Goal: Complete application form: Complete application form

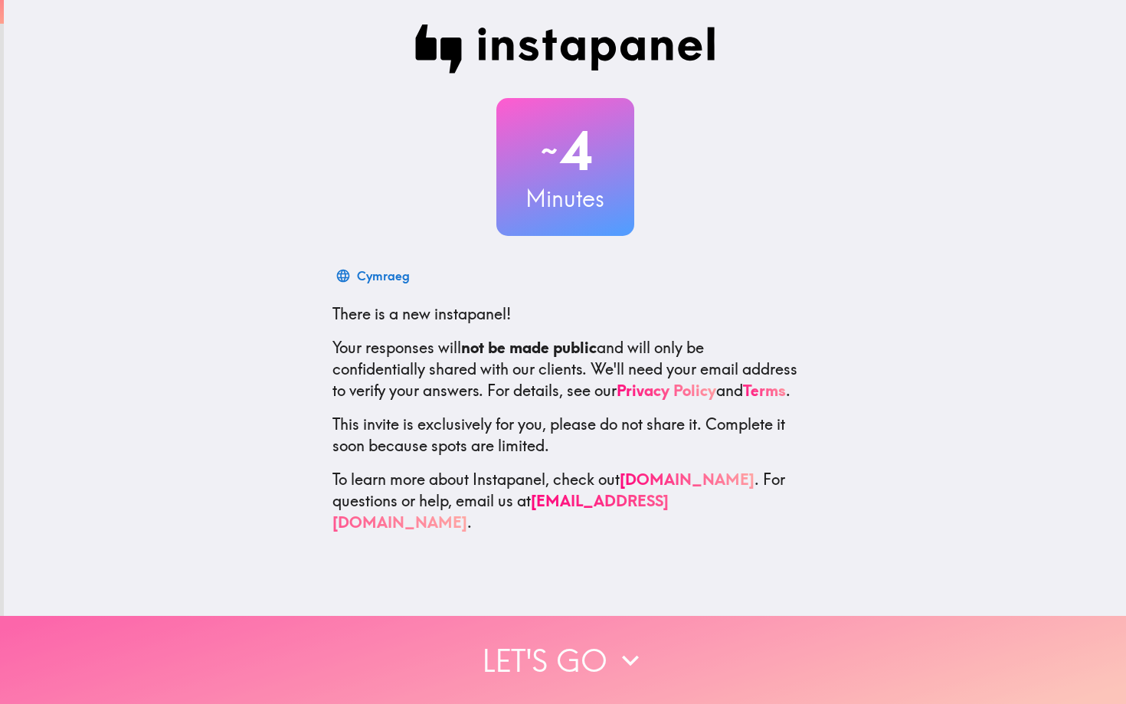
click at [561, 640] on button "Let's go" at bounding box center [563, 660] width 1126 height 88
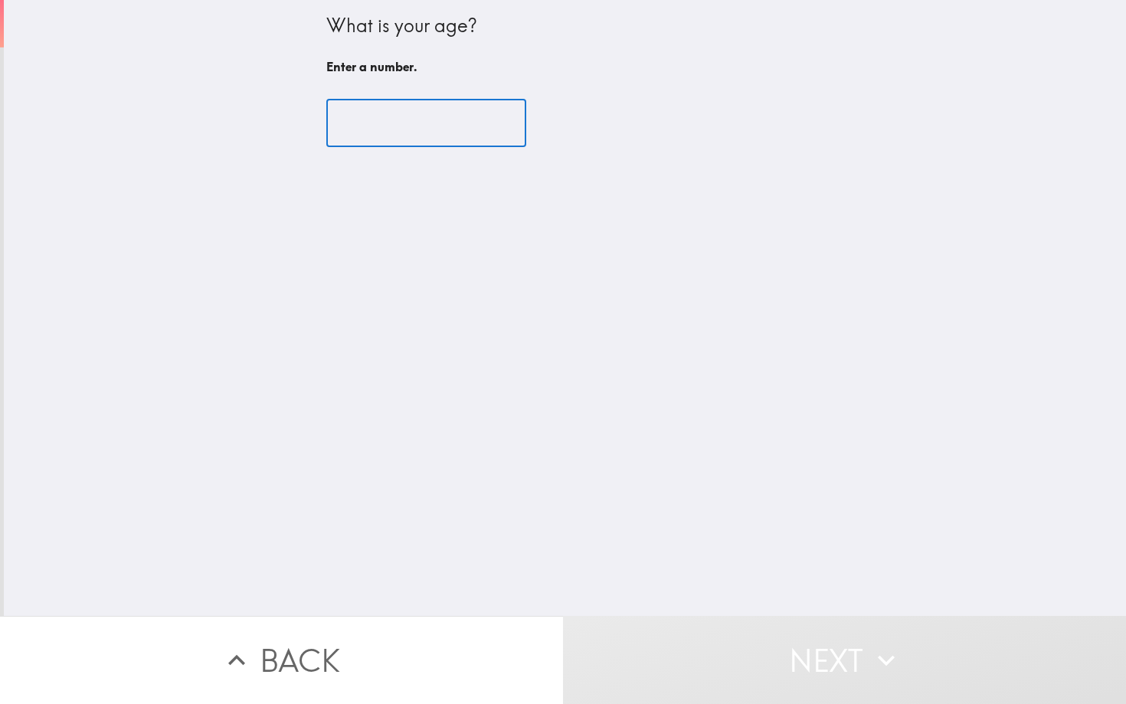
click at [493, 133] on input "number" at bounding box center [426, 123] width 200 height 47
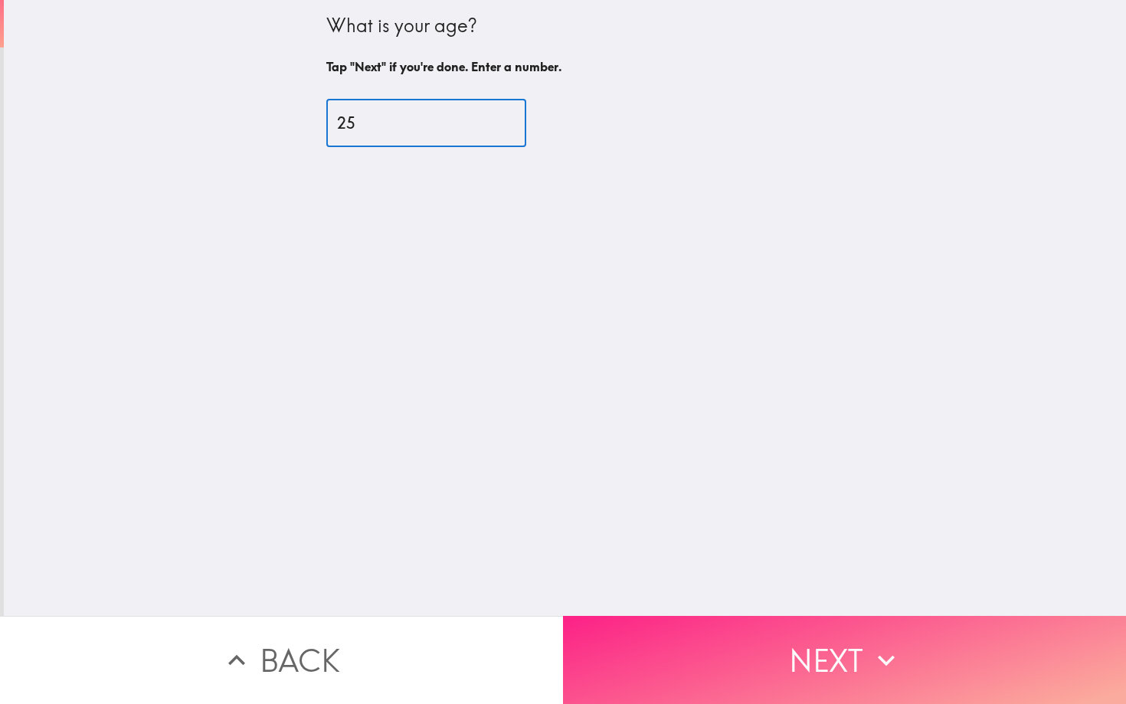
type input "25"
click at [886, 650] on icon "button" at bounding box center [886, 661] width 34 height 34
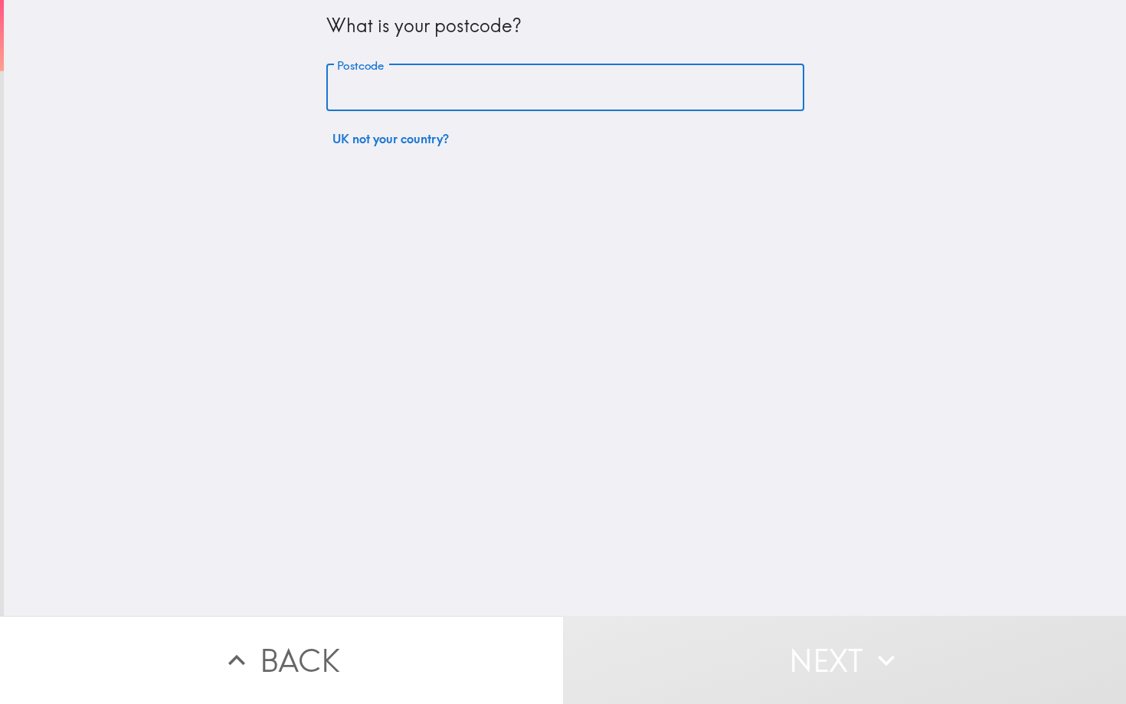
click at [394, 90] on input "Postcode" at bounding box center [565, 87] width 478 height 47
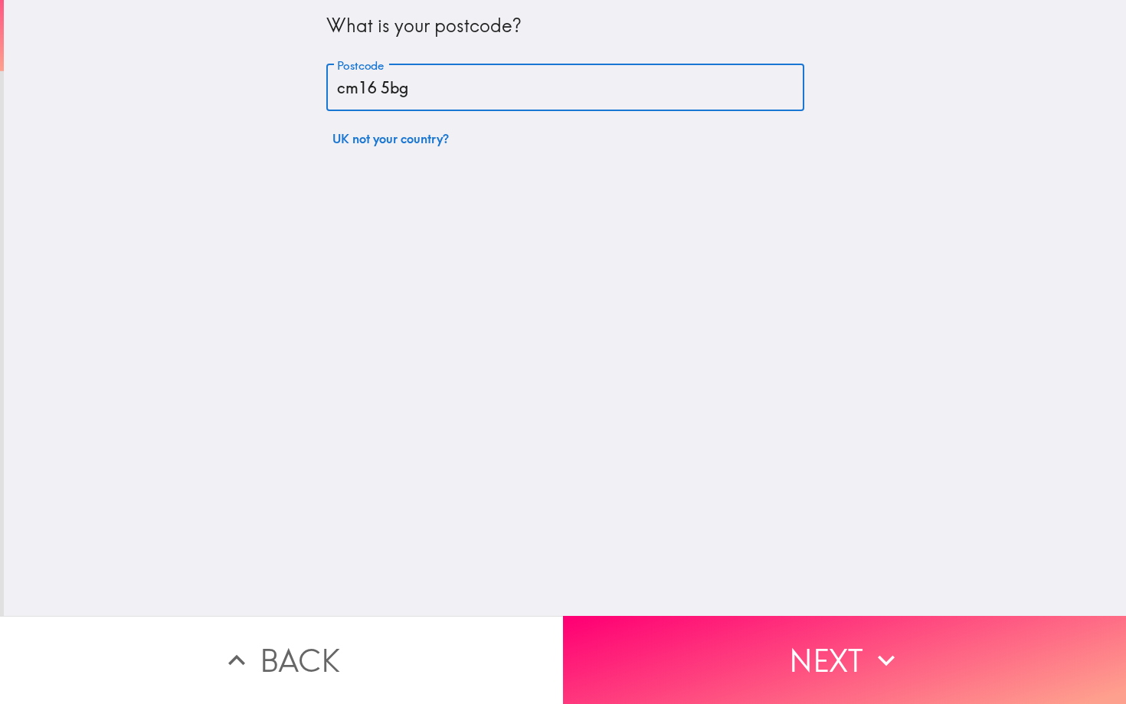
type input "cm16 5bg"
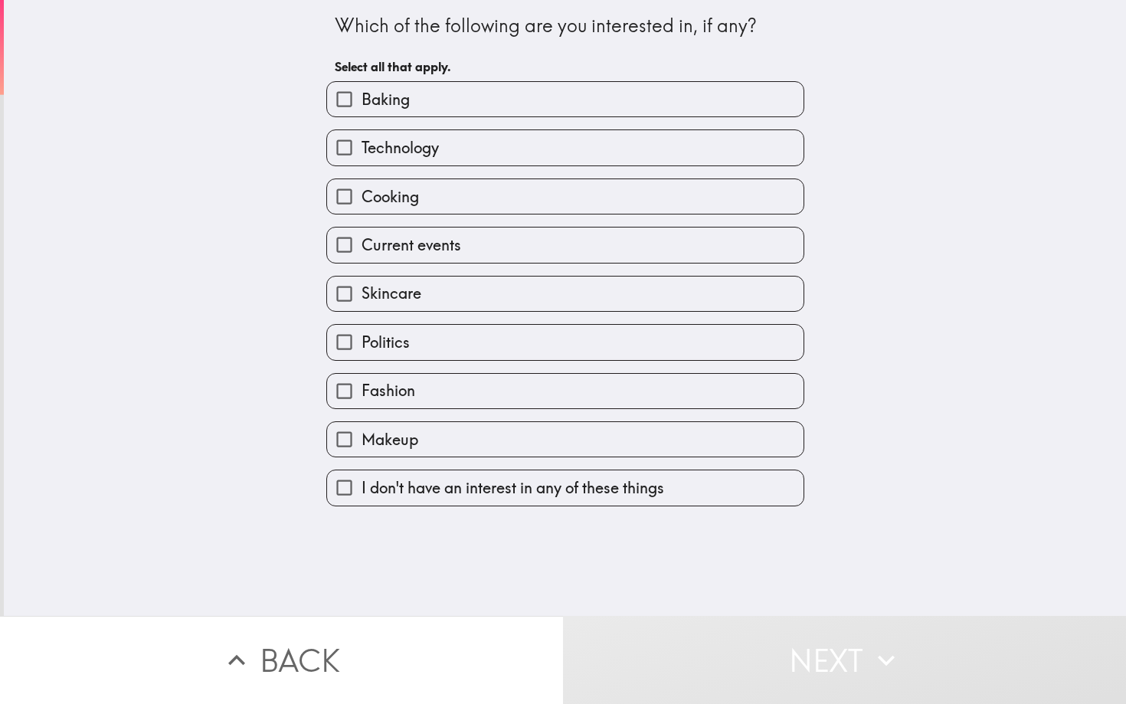
click at [476, 109] on label "Baking" at bounding box center [565, 99] width 476 height 34
click at [362, 109] on input "Baking" at bounding box center [344, 99] width 34 height 34
checkbox input "true"
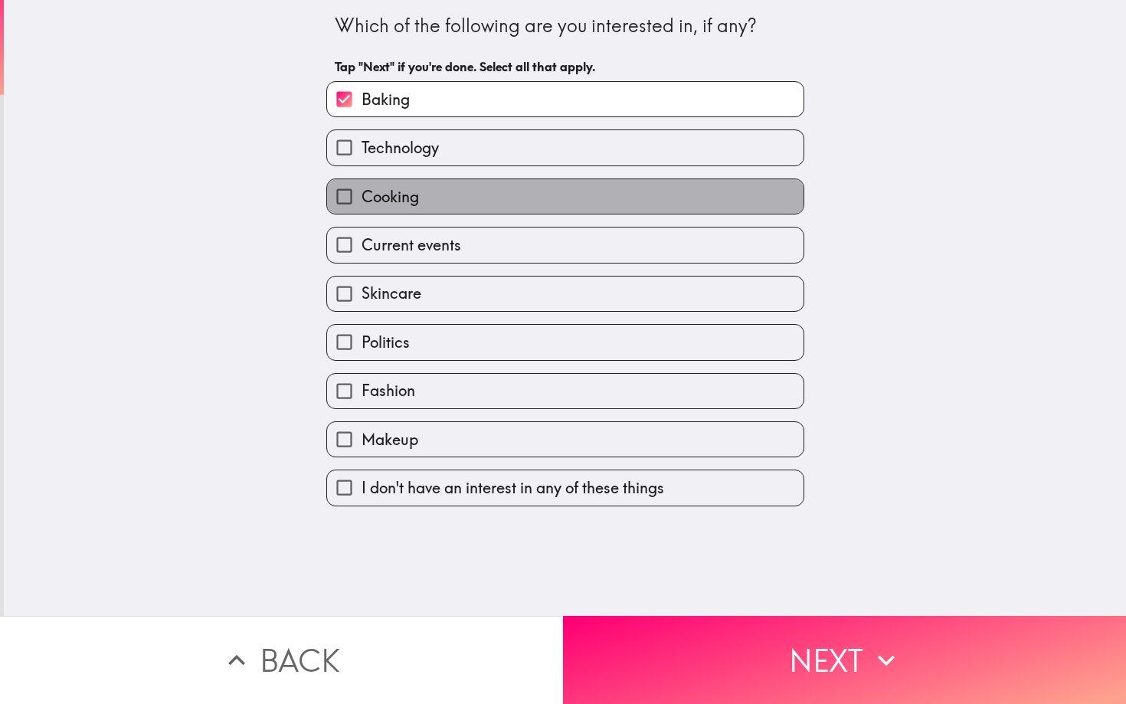
click at [469, 192] on label "Cooking" at bounding box center [565, 196] width 476 height 34
click at [362, 192] on input "Cooking" at bounding box center [344, 196] width 34 height 34
checkbox input "true"
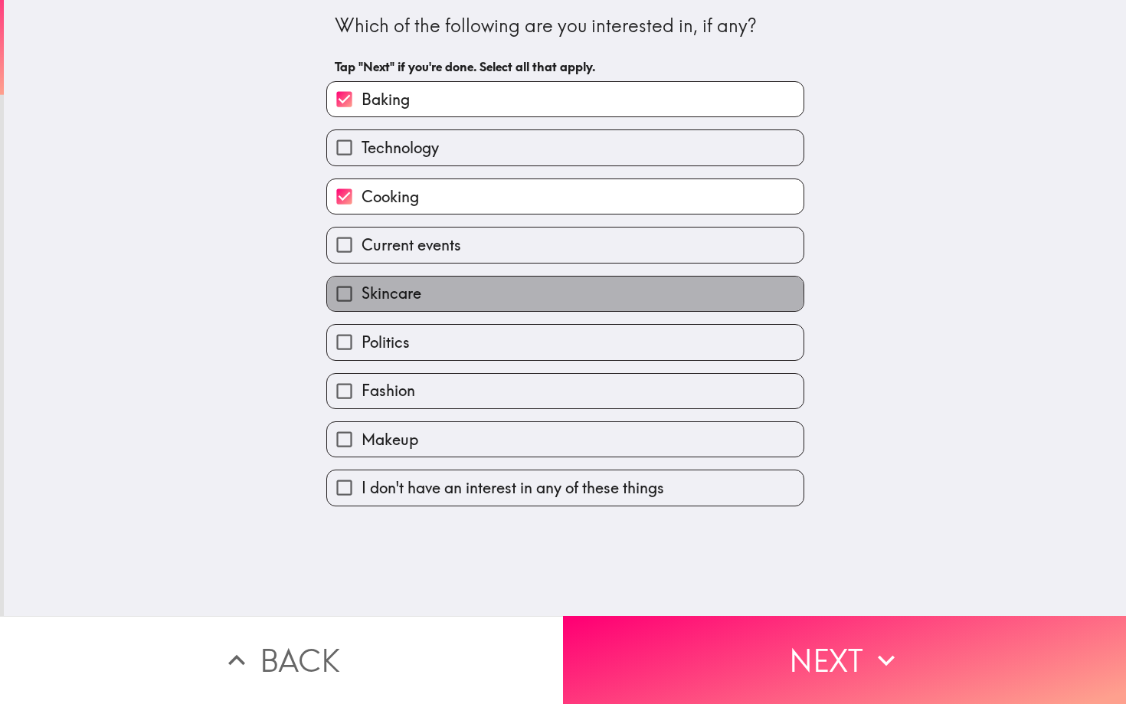
click at [442, 290] on label "Skincare" at bounding box center [565, 294] width 476 height 34
click at [362, 290] on input "Skincare" at bounding box center [344, 294] width 34 height 34
checkbox input "true"
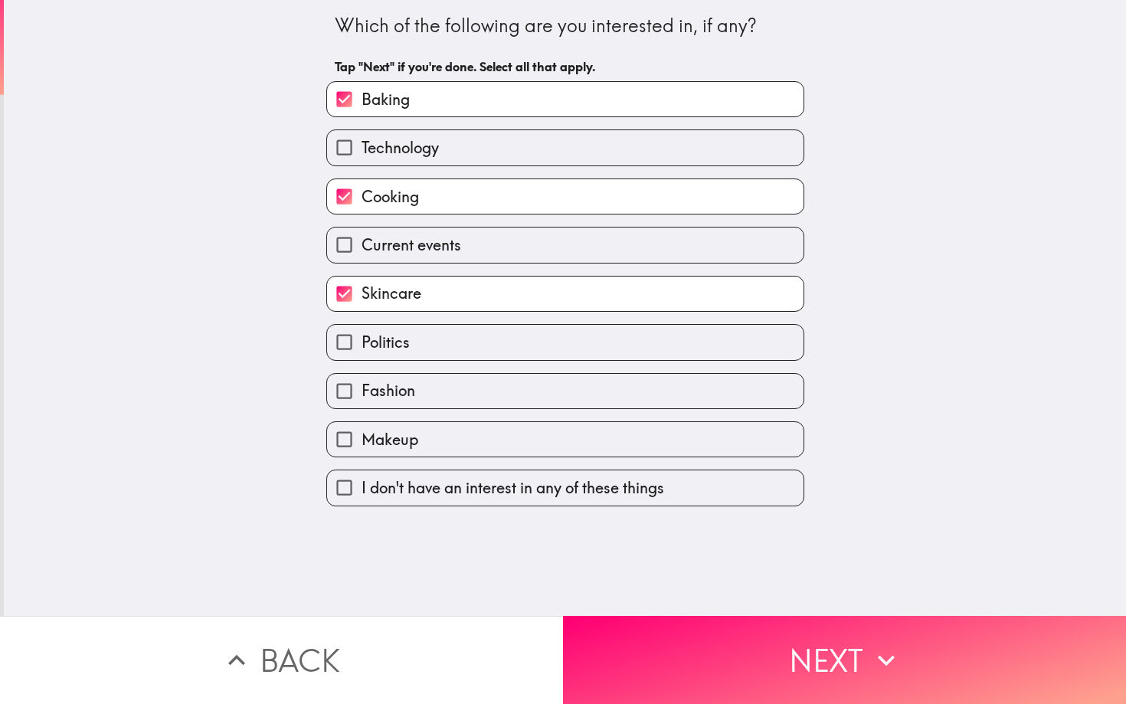
click at [458, 389] on label "Fashion" at bounding box center [565, 391] width 476 height 34
click at [362, 389] on input "Fashion" at bounding box center [344, 391] width 34 height 34
checkbox input "true"
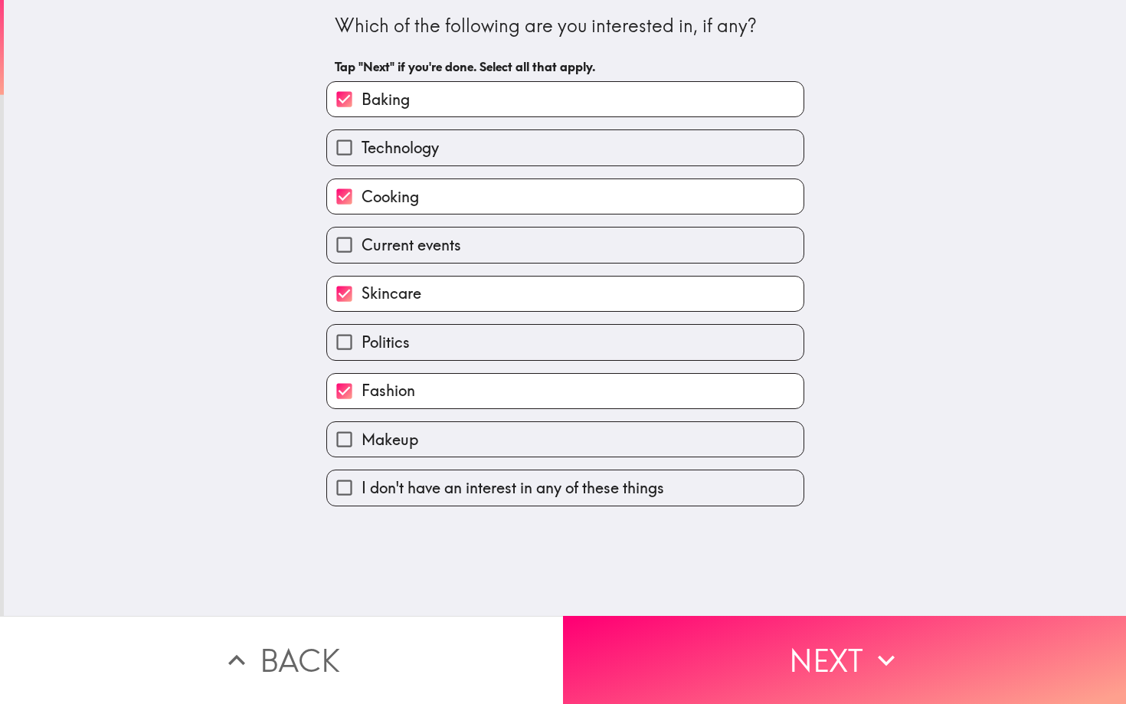
click at [458, 433] on label "Makeup" at bounding box center [565, 439] width 476 height 34
click at [362, 433] on input "Makeup" at bounding box center [344, 439] width 34 height 34
checkbox input "true"
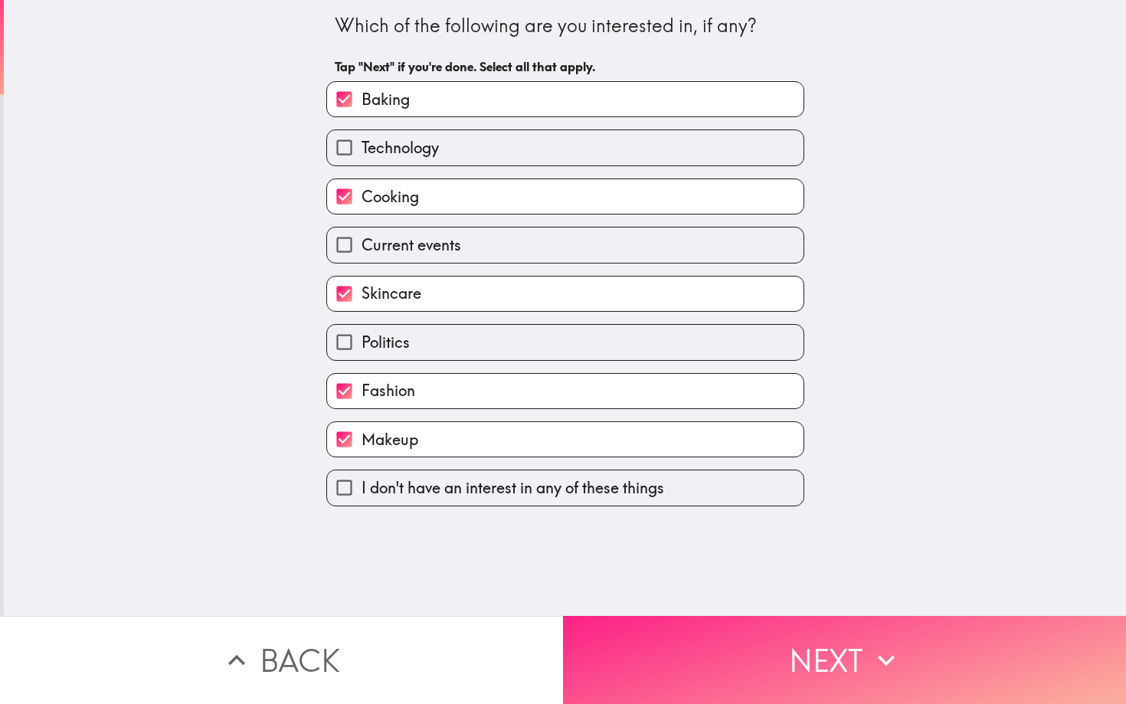
click at [754, 655] on button "Next" at bounding box center [844, 660] width 563 height 88
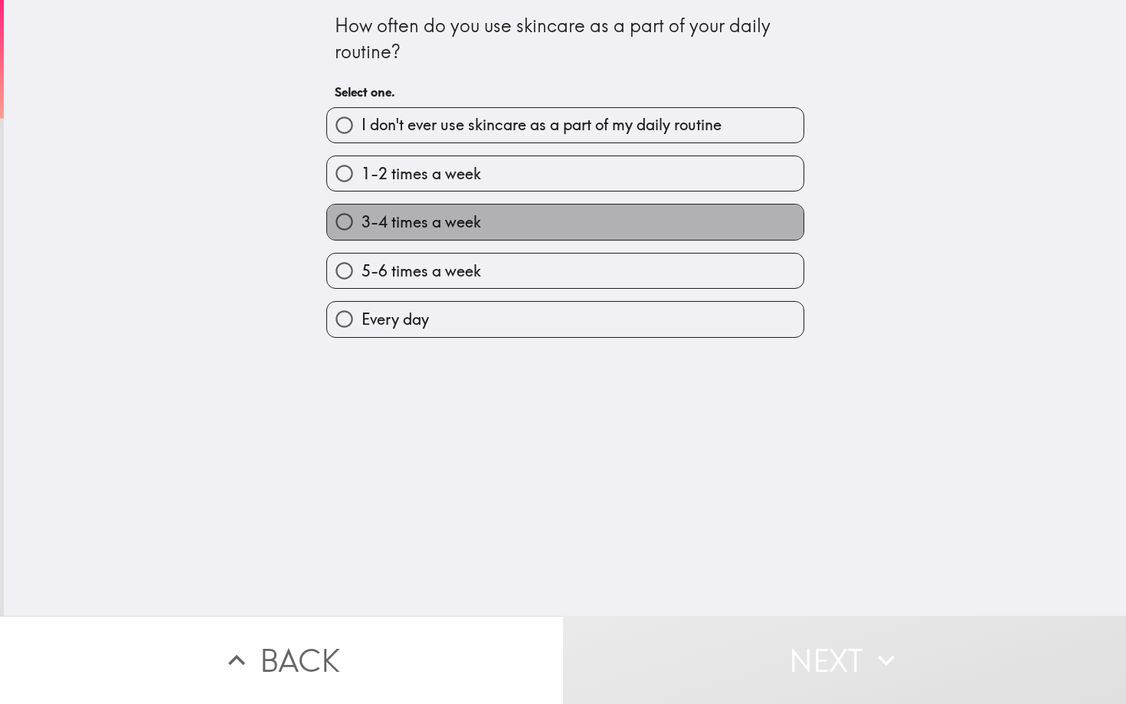
click at [465, 205] on label "3-4 times a week" at bounding box center [565, 222] width 476 height 34
click at [362, 205] on input "3-4 times a week" at bounding box center [344, 222] width 34 height 34
radio input "true"
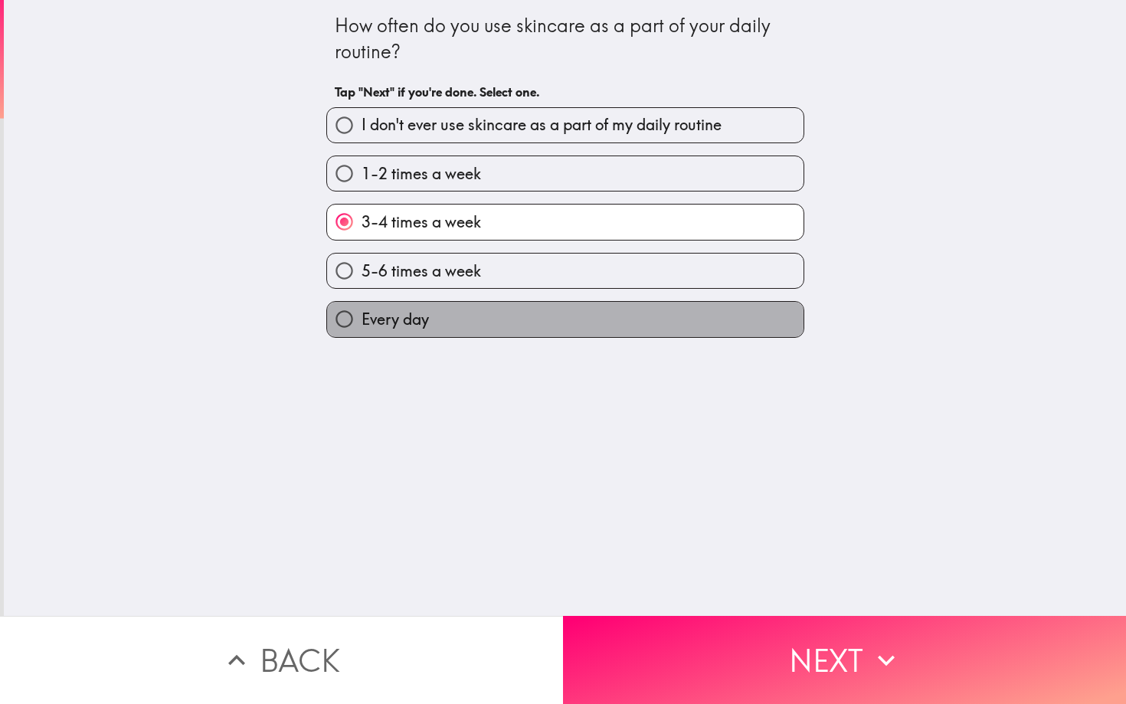
click at [451, 319] on label "Every day" at bounding box center [565, 319] width 476 height 34
click at [362, 319] on input "Every day" at bounding box center [344, 319] width 34 height 34
radio input "true"
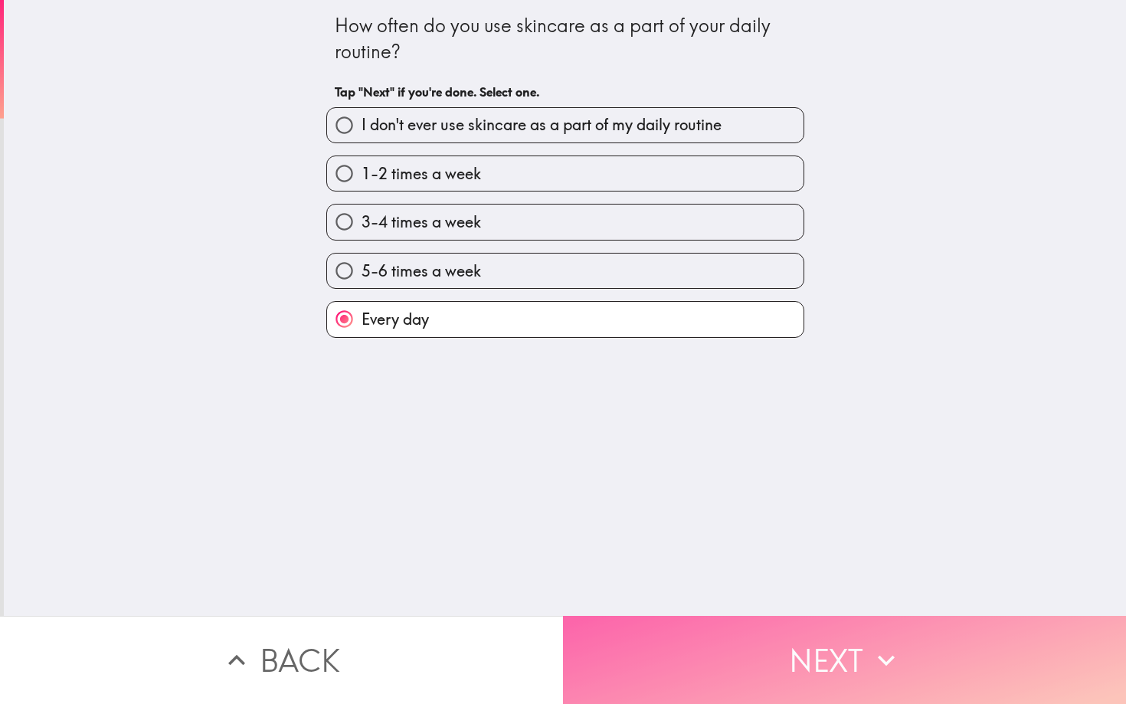
click at [896, 686] on button "Next" at bounding box center [844, 660] width 563 height 88
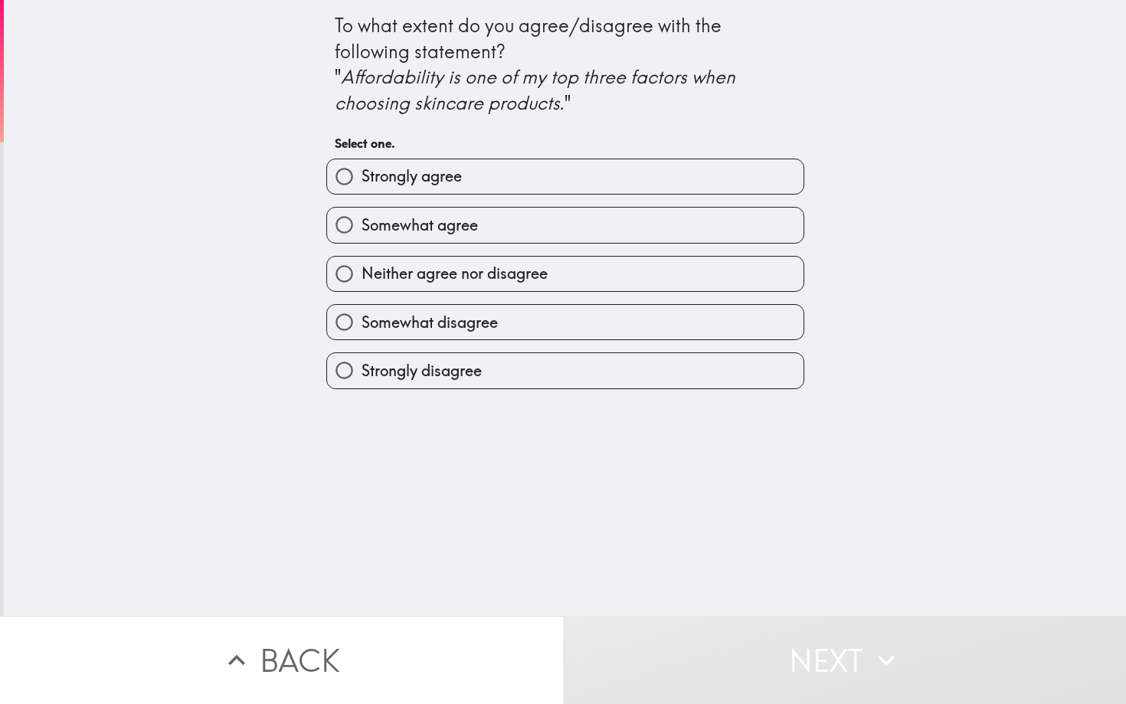
click at [588, 171] on label "Strongly agree" at bounding box center [565, 176] width 476 height 34
click at [362, 171] on input "Strongly agree" at bounding box center [344, 176] width 34 height 34
radio input "true"
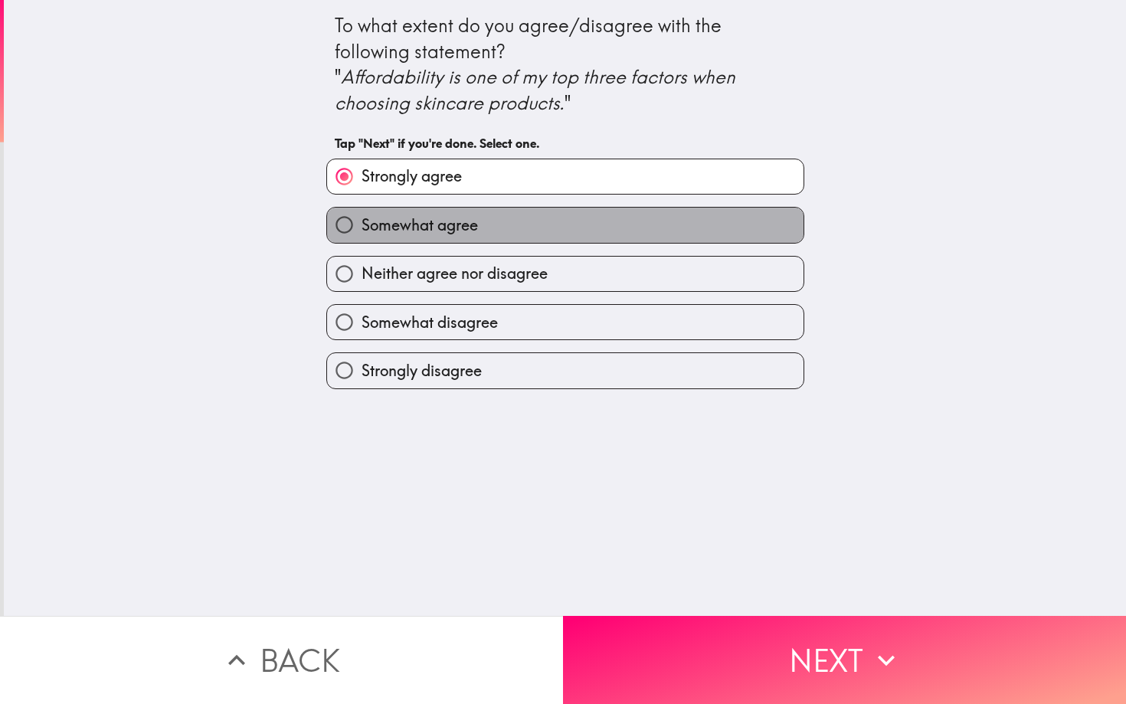
click at [661, 233] on label "Somewhat agree" at bounding box center [565, 225] width 476 height 34
click at [362, 233] on input "Somewhat agree" at bounding box center [344, 225] width 34 height 34
radio input "true"
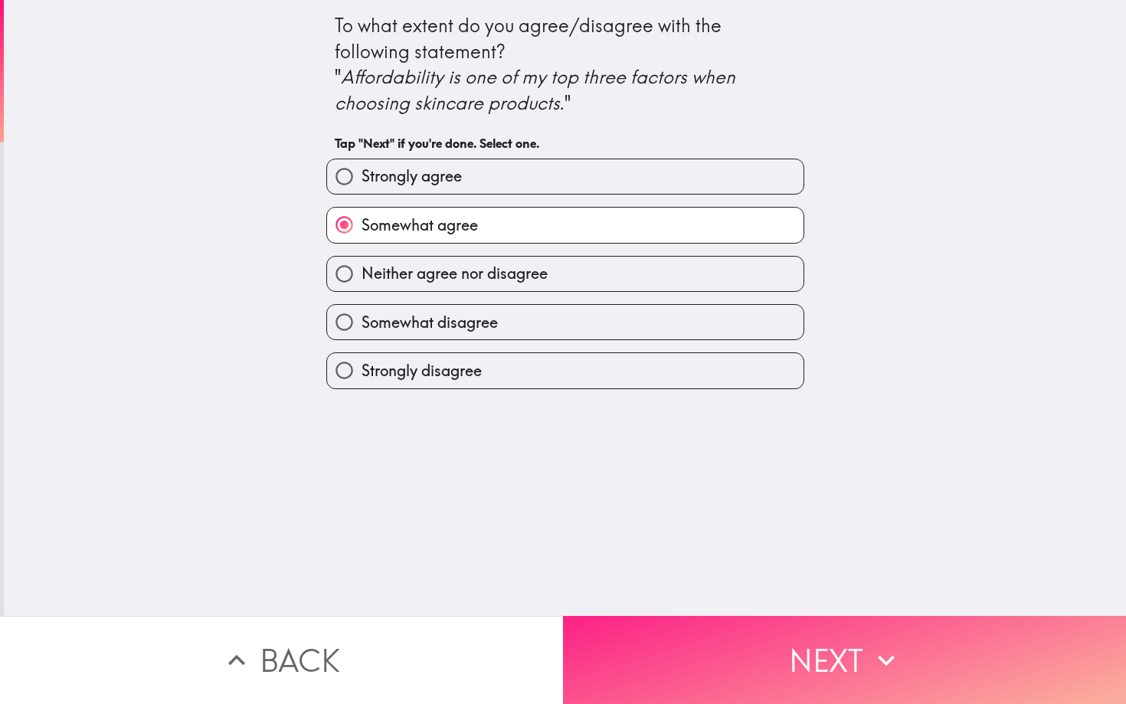
click at [792, 655] on button "Next" at bounding box center [844, 660] width 563 height 88
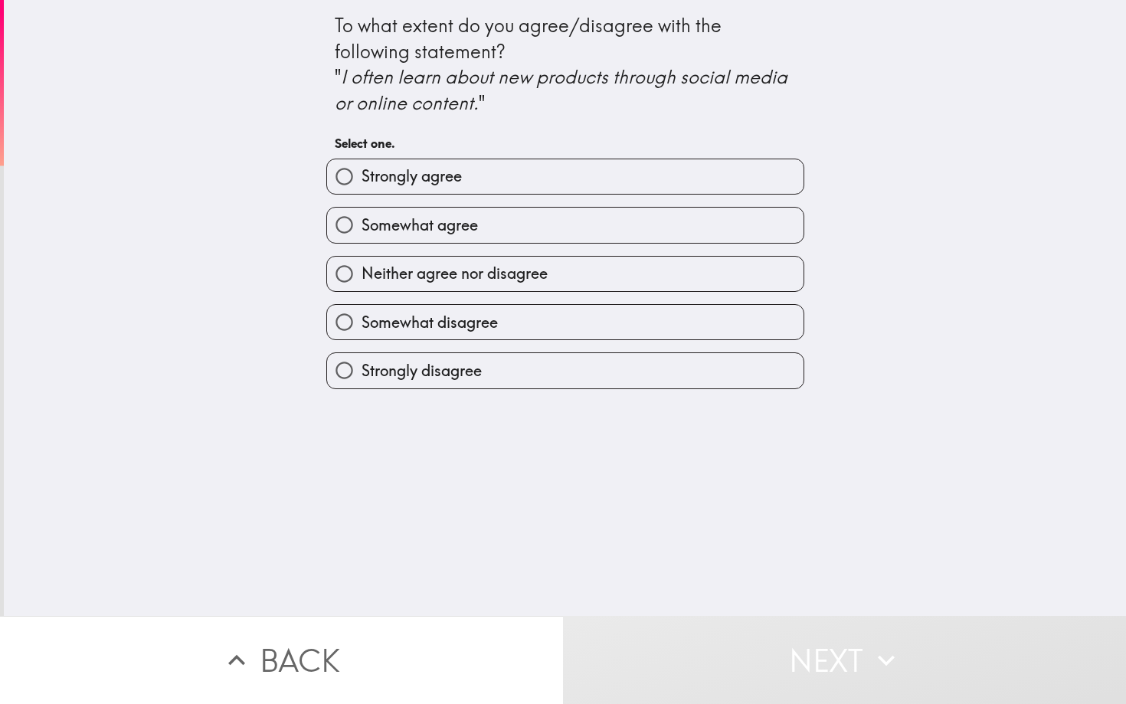
click at [576, 189] on label "Strongly agree" at bounding box center [565, 176] width 476 height 34
click at [362, 189] on input "Strongly agree" at bounding box center [344, 176] width 34 height 34
radio input "true"
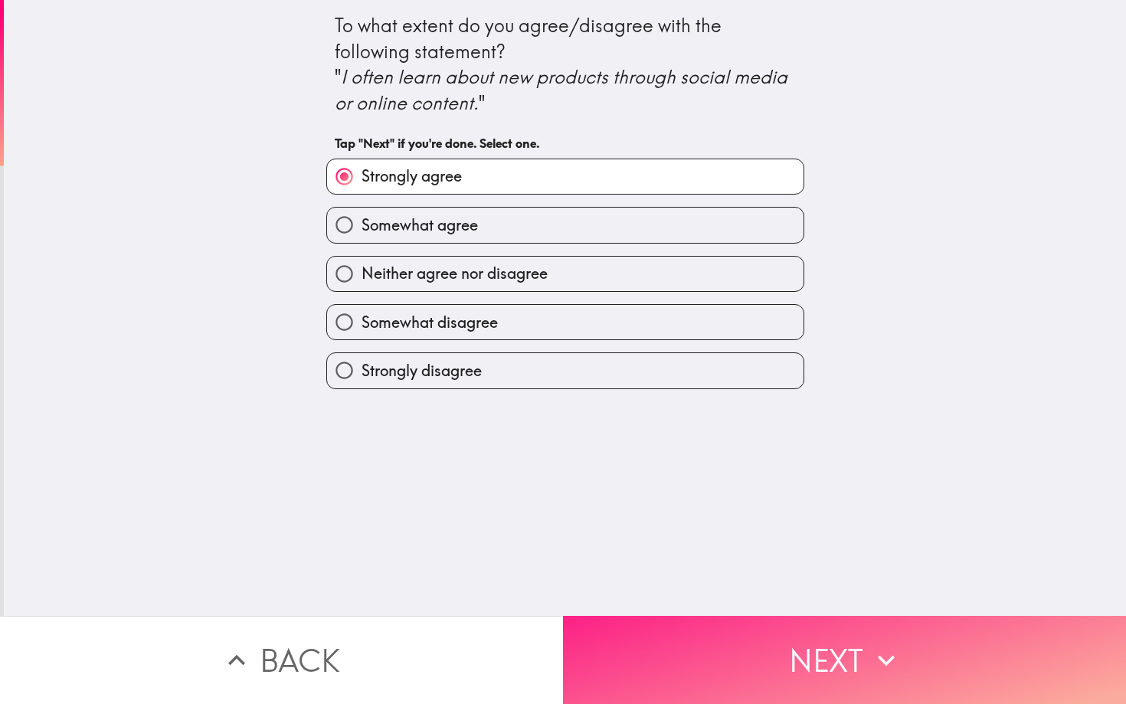
click at [773, 657] on button "Next" at bounding box center [844, 660] width 563 height 88
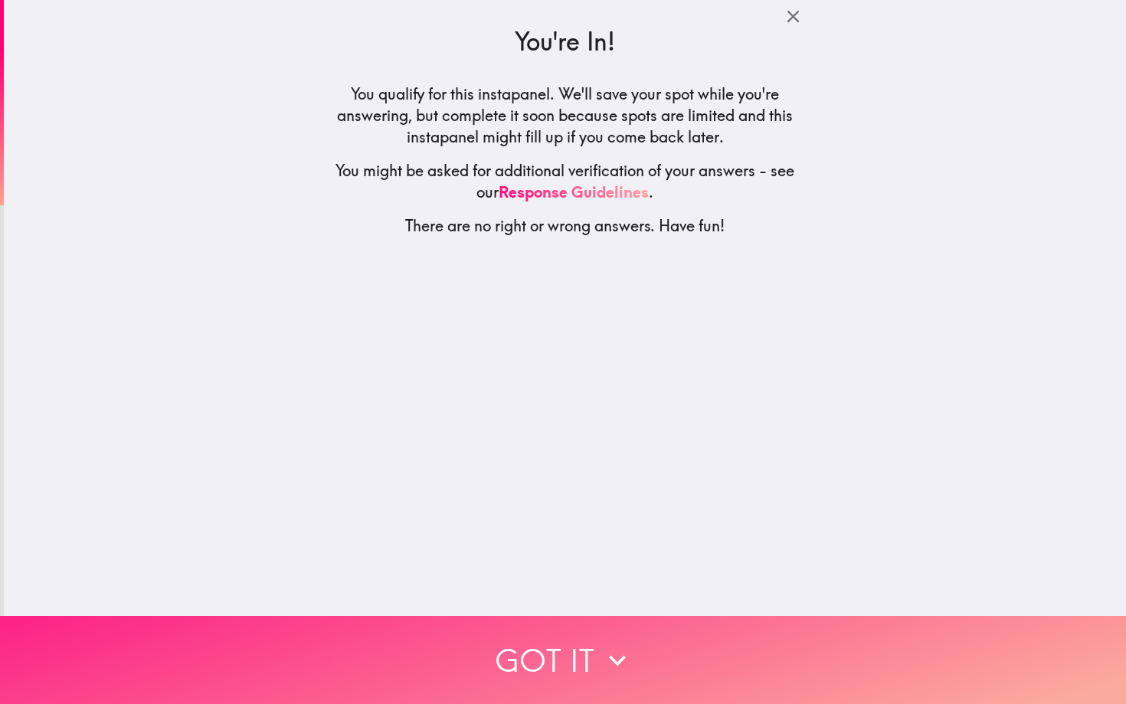
click at [765, 676] on button "Got it" at bounding box center [563, 660] width 1126 height 88
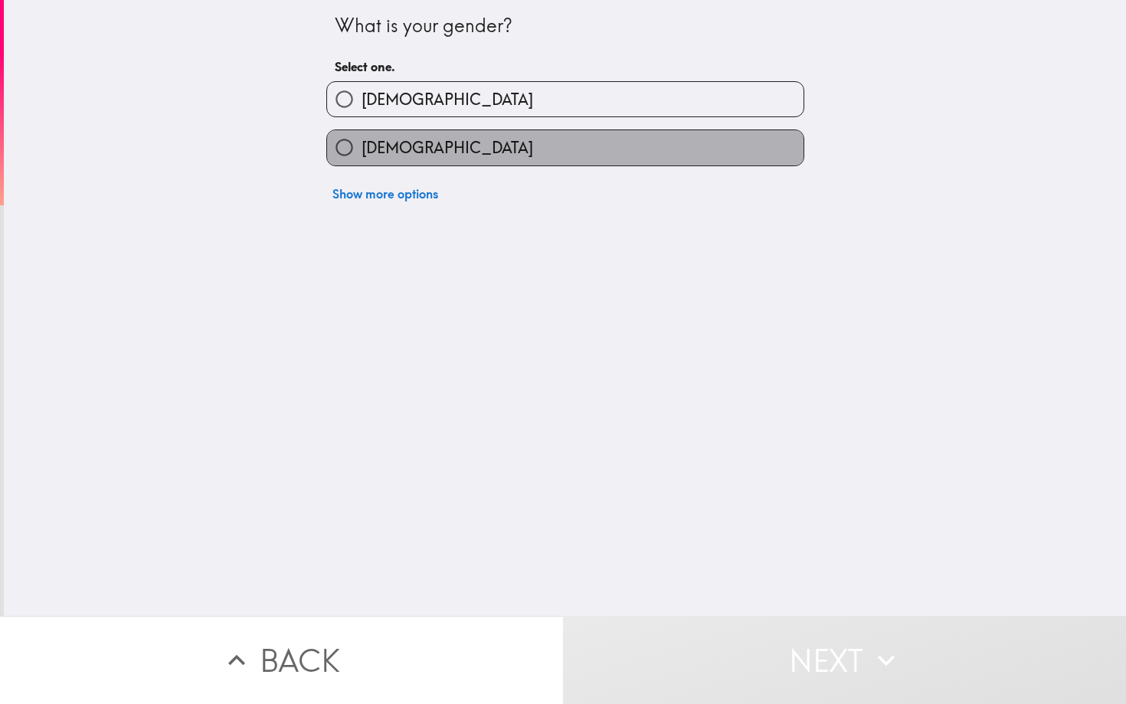
click at [628, 156] on label "[DEMOGRAPHIC_DATA]" at bounding box center [565, 147] width 476 height 34
click at [362, 156] on input "[DEMOGRAPHIC_DATA]" at bounding box center [344, 147] width 34 height 34
radio input "true"
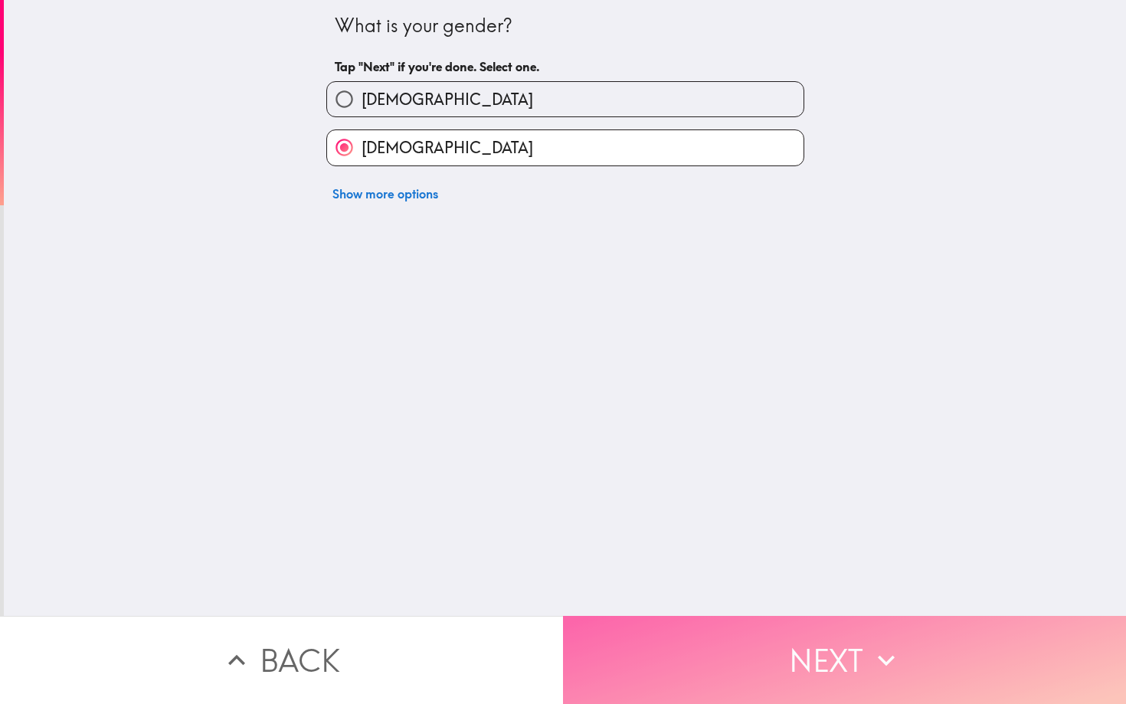
click at [814, 644] on button "Next" at bounding box center [844, 660] width 563 height 88
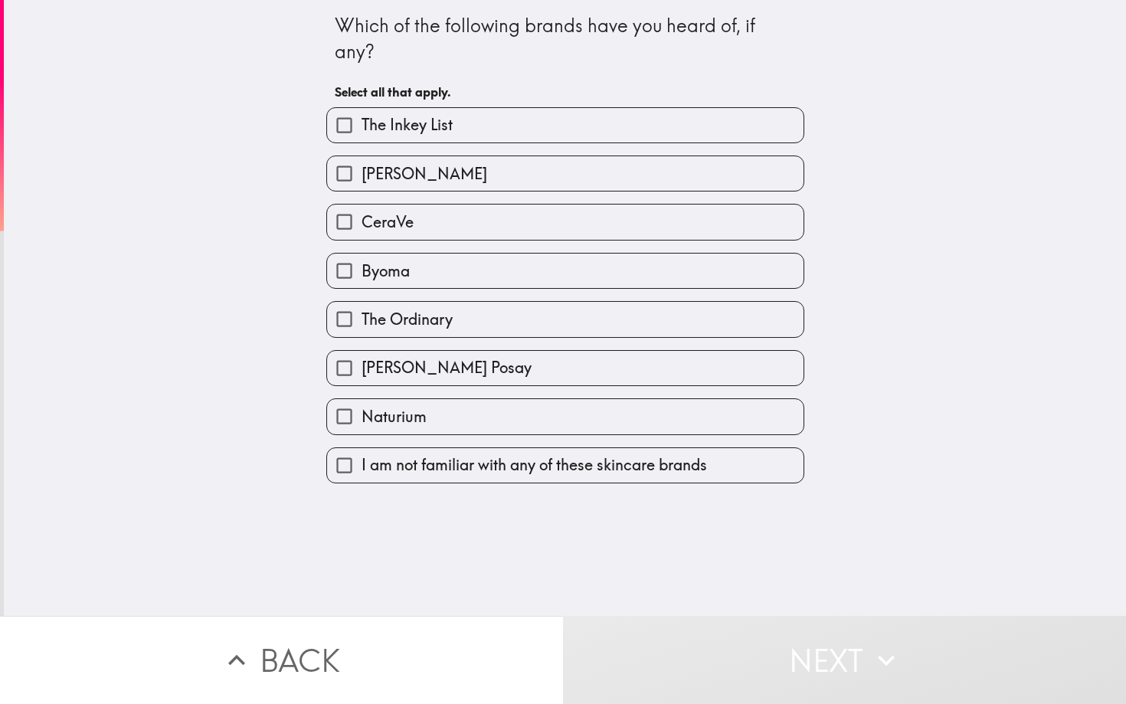
click at [523, 127] on label "The Inkey List" at bounding box center [565, 125] width 476 height 34
click at [362, 127] on input "The Inkey List" at bounding box center [344, 125] width 34 height 34
checkbox input "true"
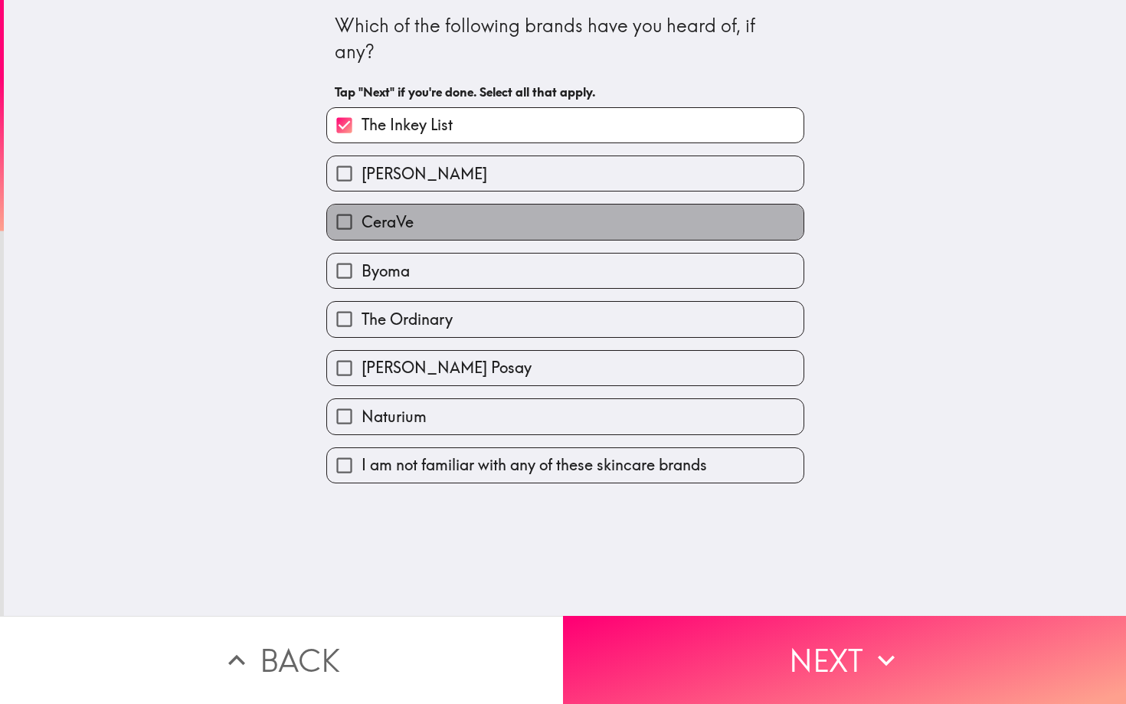
click at [444, 214] on label "CeraVe" at bounding box center [565, 222] width 476 height 34
click at [362, 214] on input "CeraVe" at bounding box center [344, 222] width 34 height 34
checkbox input "true"
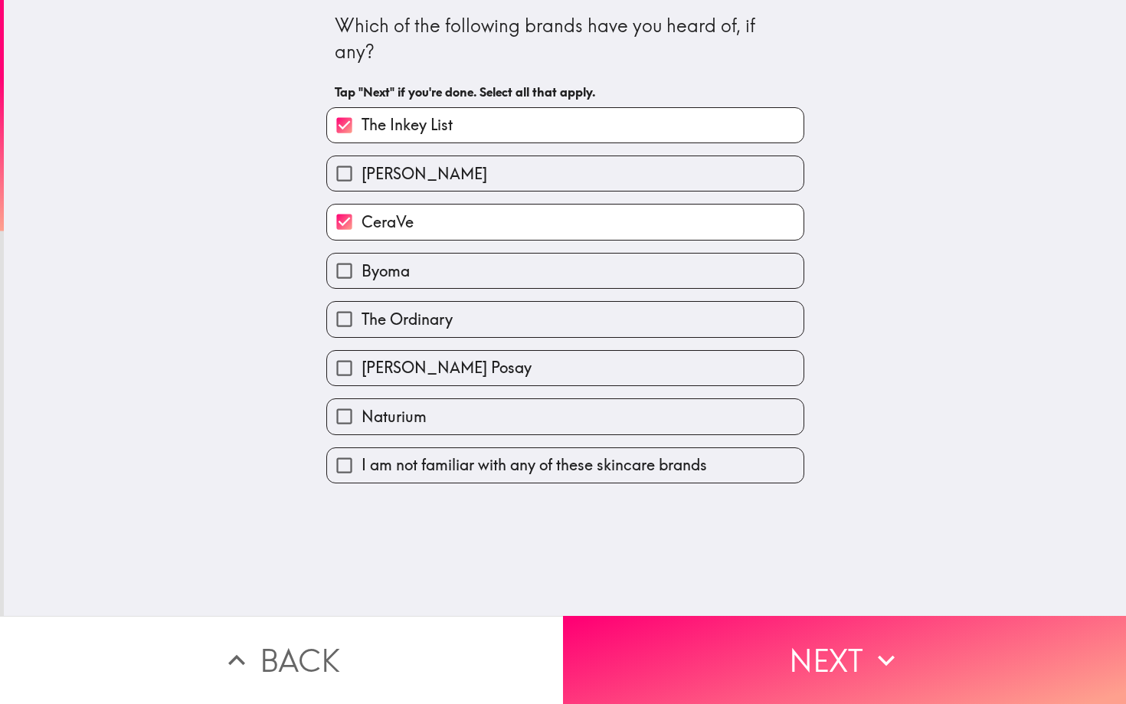
click at [433, 264] on label "Byoma" at bounding box center [565, 271] width 476 height 34
click at [362, 264] on input "Byoma" at bounding box center [344, 271] width 34 height 34
checkbox input "true"
click at [433, 301] on div "The Ordinary" at bounding box center [559, 313] width 490 height 48
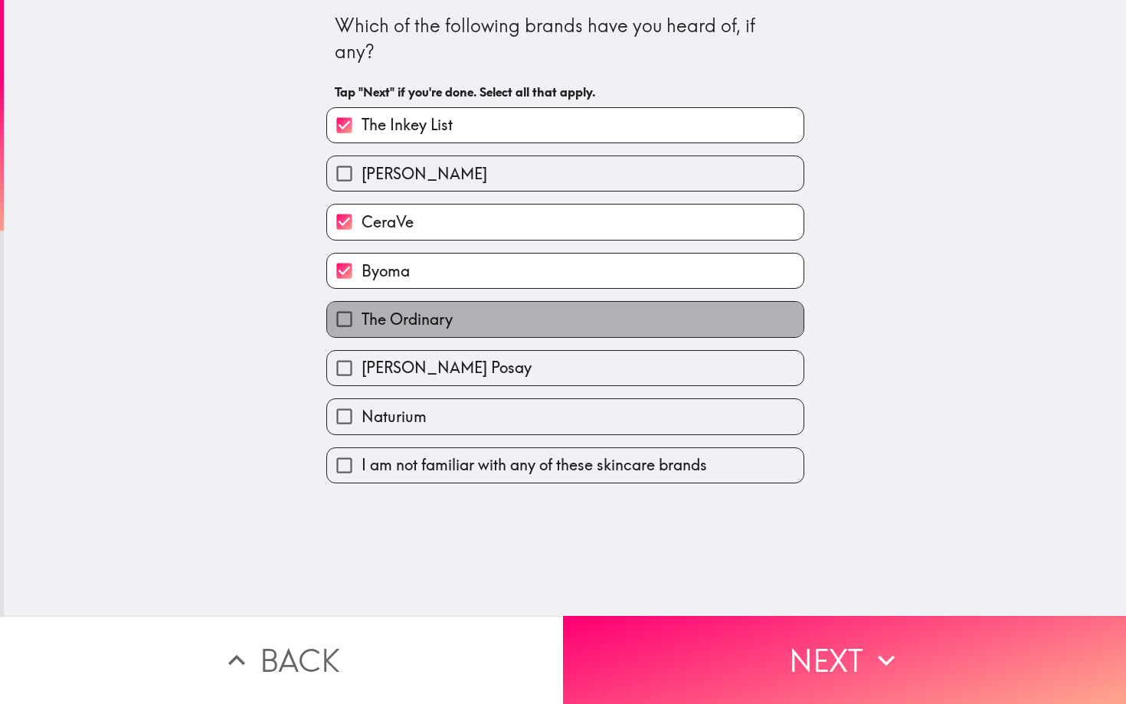
click at [433, 336] on label "The Ordinary" at bounding box center [565, 319] width 476 height 34
click at [362, 336] on input "The Ordinary" at bounding box center [344, 319] width 34 height 34
checkbox input "true"
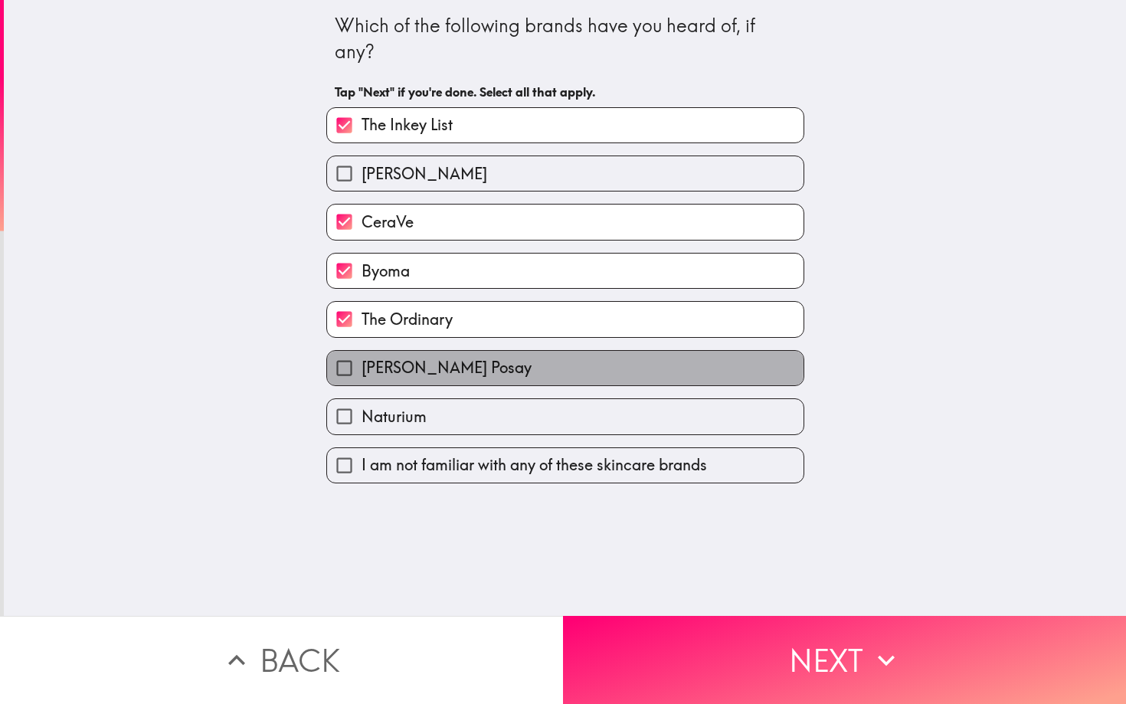
click at [437, 365] on span "[PERSON_NAME] Posay" at bounding box center [447, 367] width 170 height 21
click at [362, 365] on input "[PERSON_NAME] Posay" at bounding box center [344, 368] width 34 height 34
checkbox input "true"
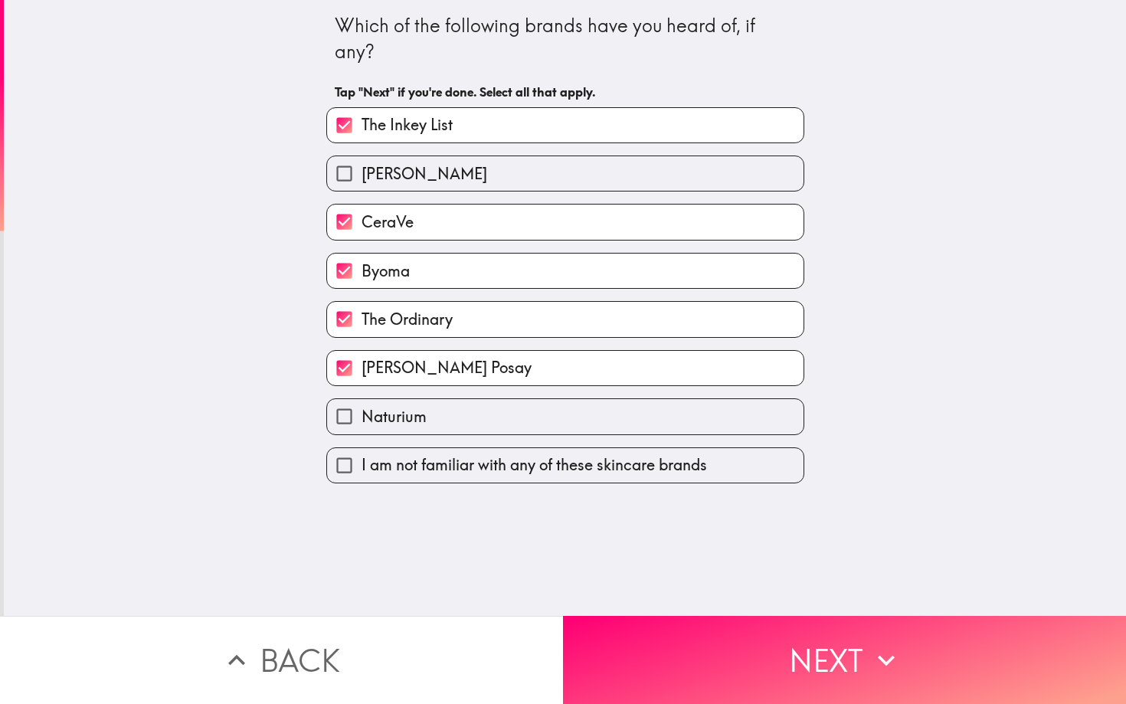
click at [438, 404] on label "Naturium" at bounding box center [565, 416] width 476 height 34
click at [362, 404] on input "Naturium" at bounding box center [344, 416] width 34 height 34
checkbox input "true"
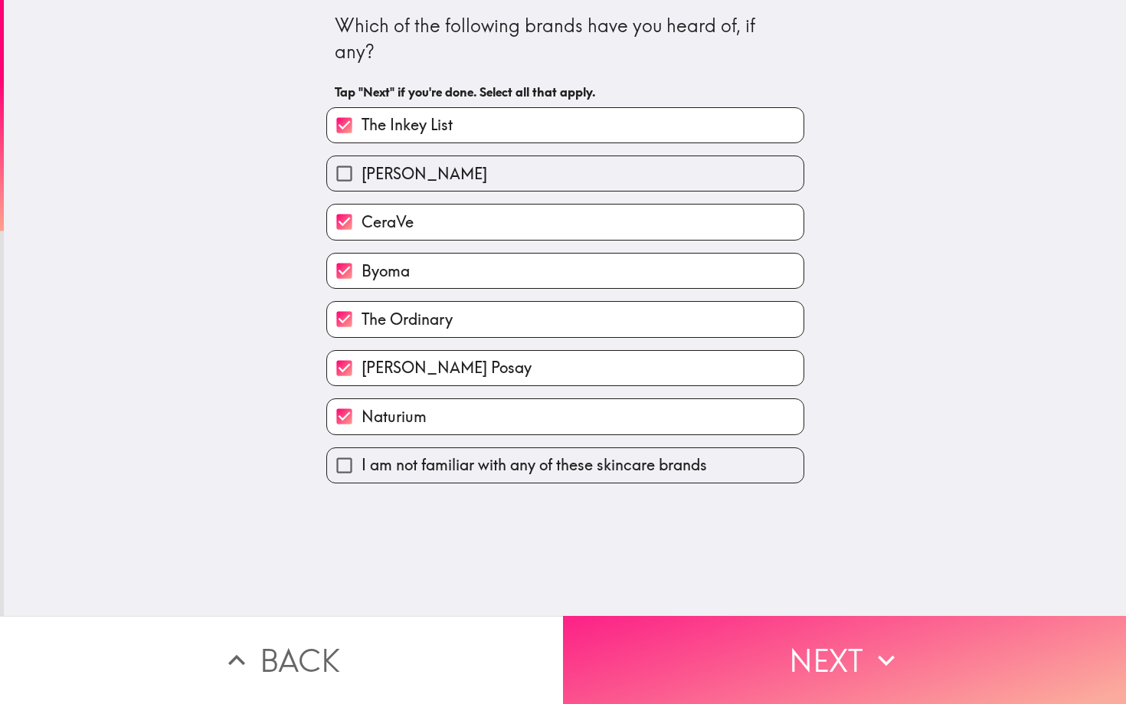
click at [722, 673] on button "Next" at bounding box center [844, 660] width 563 height 88
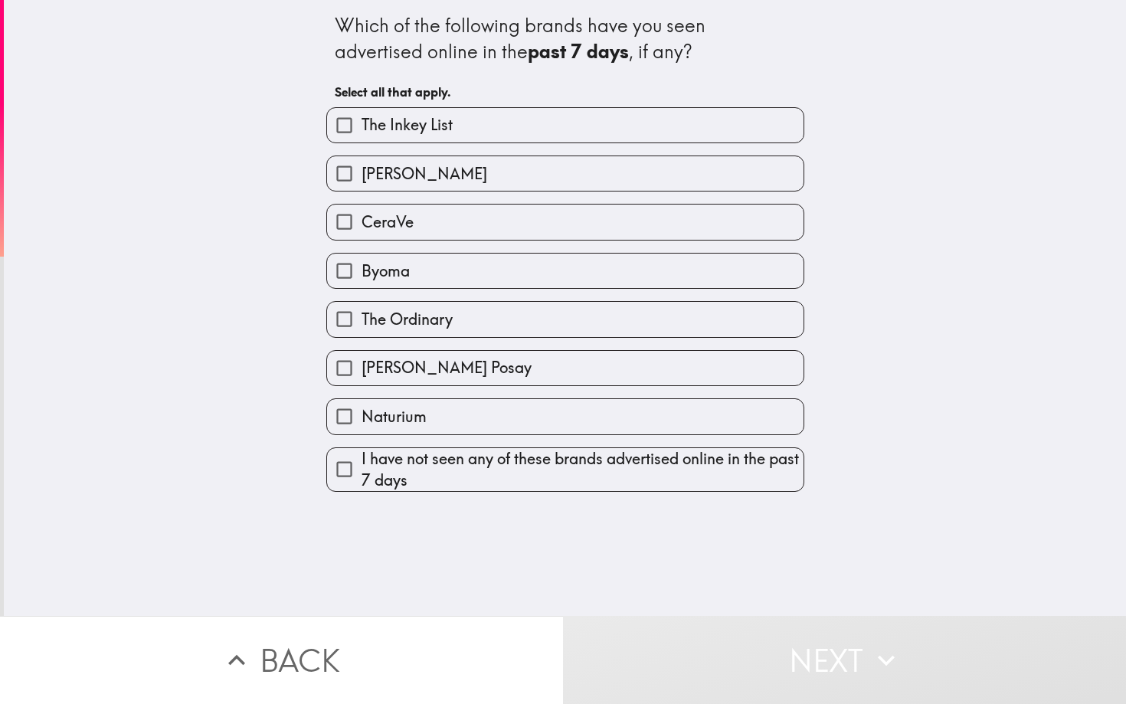
click at [516, 269] on label "Byoma" at bounding box center [565, 271] width 476 height 34
click at [362, 269] on input "Byoma" at bounding box center [344, 271] width 34 height 34
checkbox input "true"
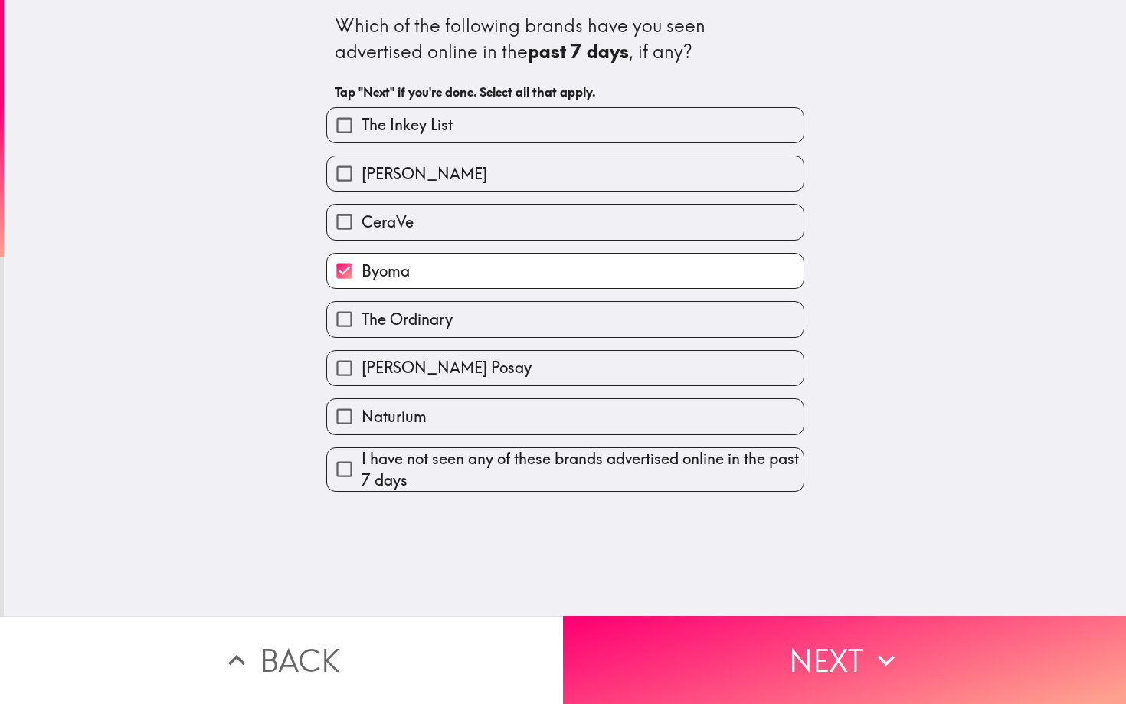
click at [475, 319] on label "The Ordinary" at bounding box center [565, 319] width 476 height 34
click at [362, 319] on input "The Ordinary" at bounding box center [344, 319] width 34 height 34
checkbox input "true"
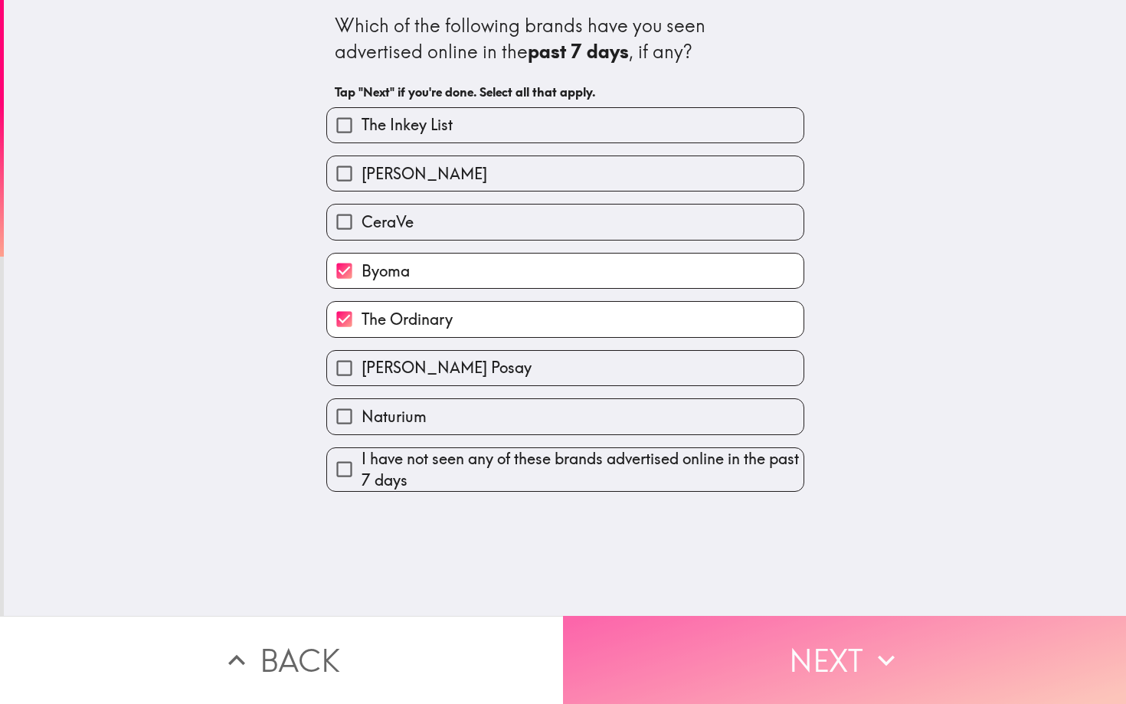
click at [768, 656] on button "Next" at bounding box center [844, 660] width 563 height 88
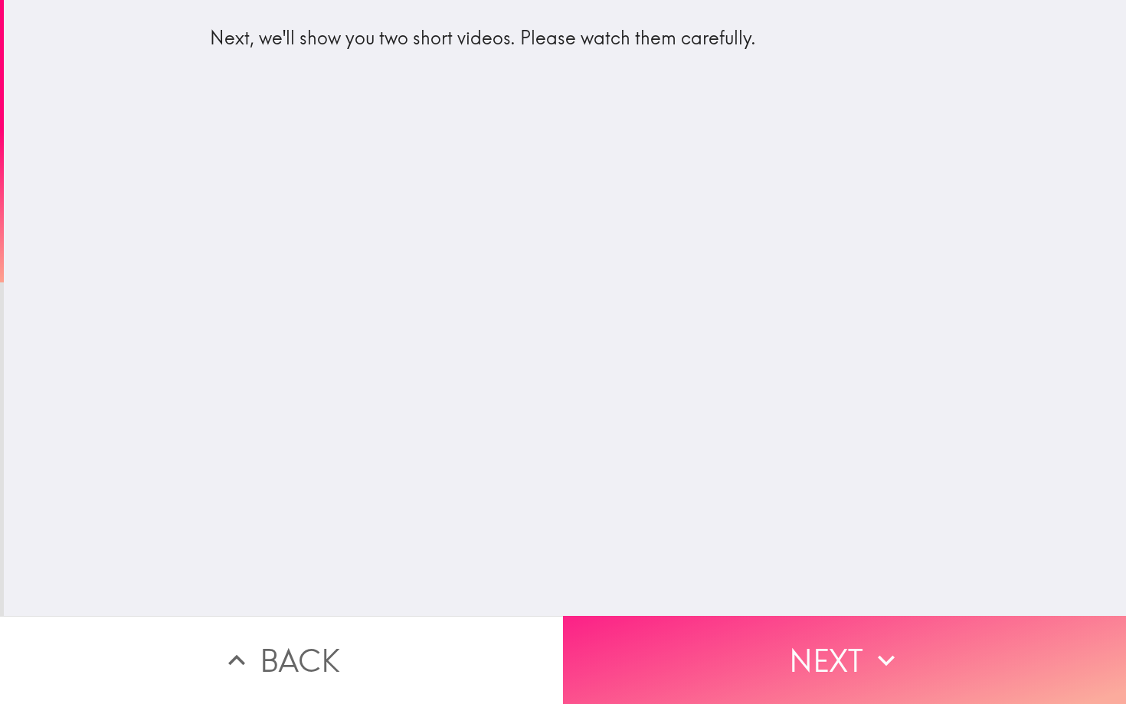
click at [791, 681] on button "Next" at bounding box center [844, 660] width 563 height 88
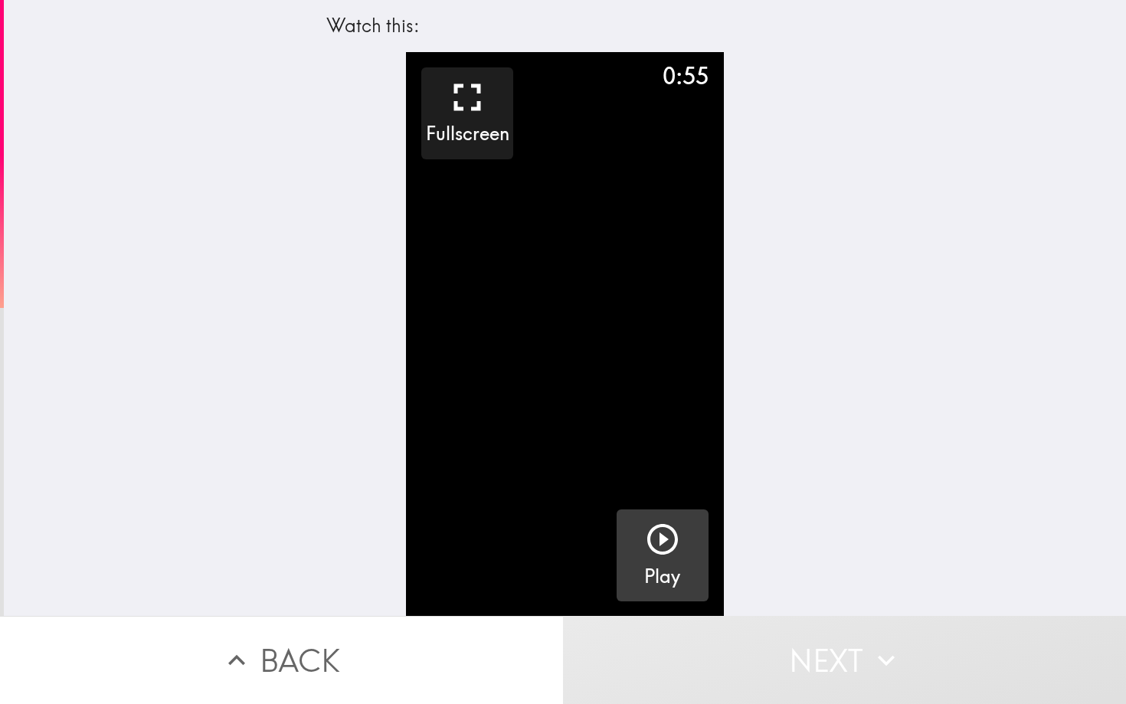
click at [670, 557] on div "button" at bounding box center [662, 542] width 37 height 43
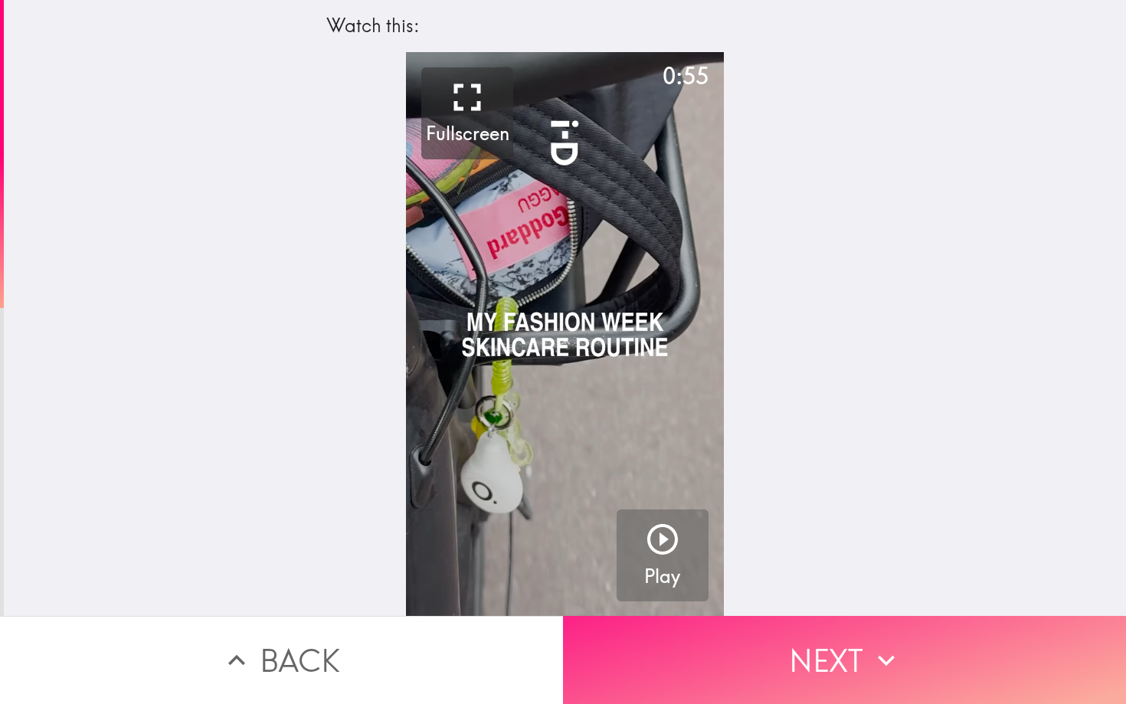
click at [830, 679] on button "Next" at bounding box center [844, 660] width 563 height 88
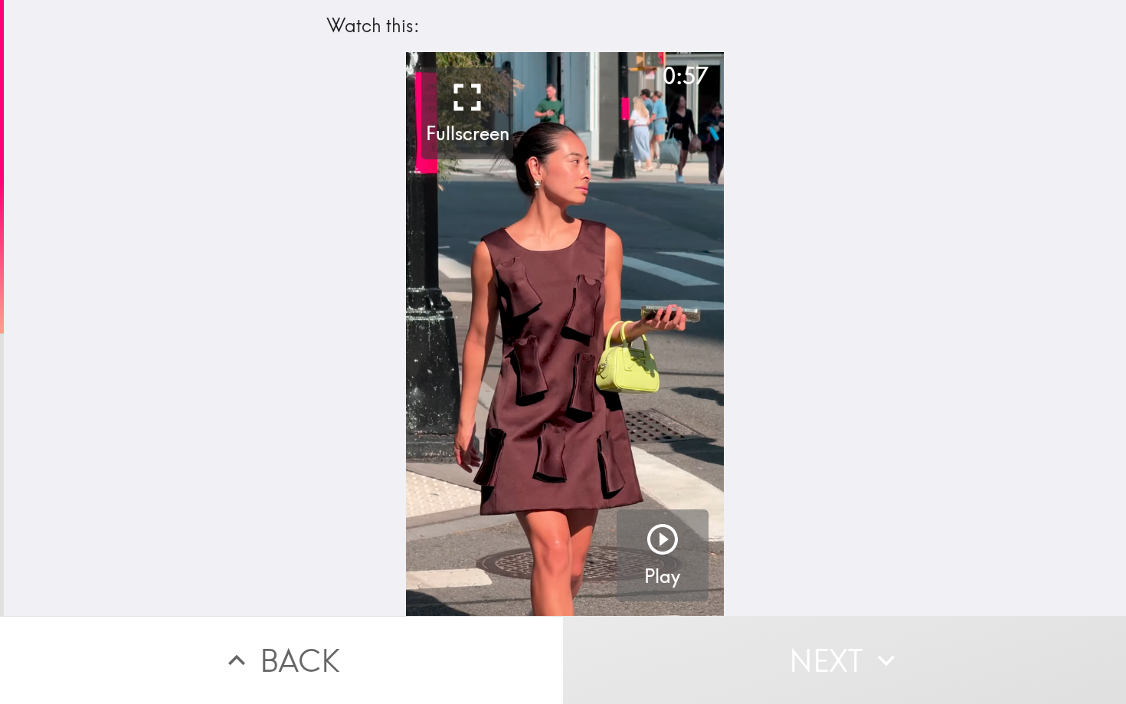
click at [642, 542] on button "Play" at bounding box center [663, 555] width 92 height 92
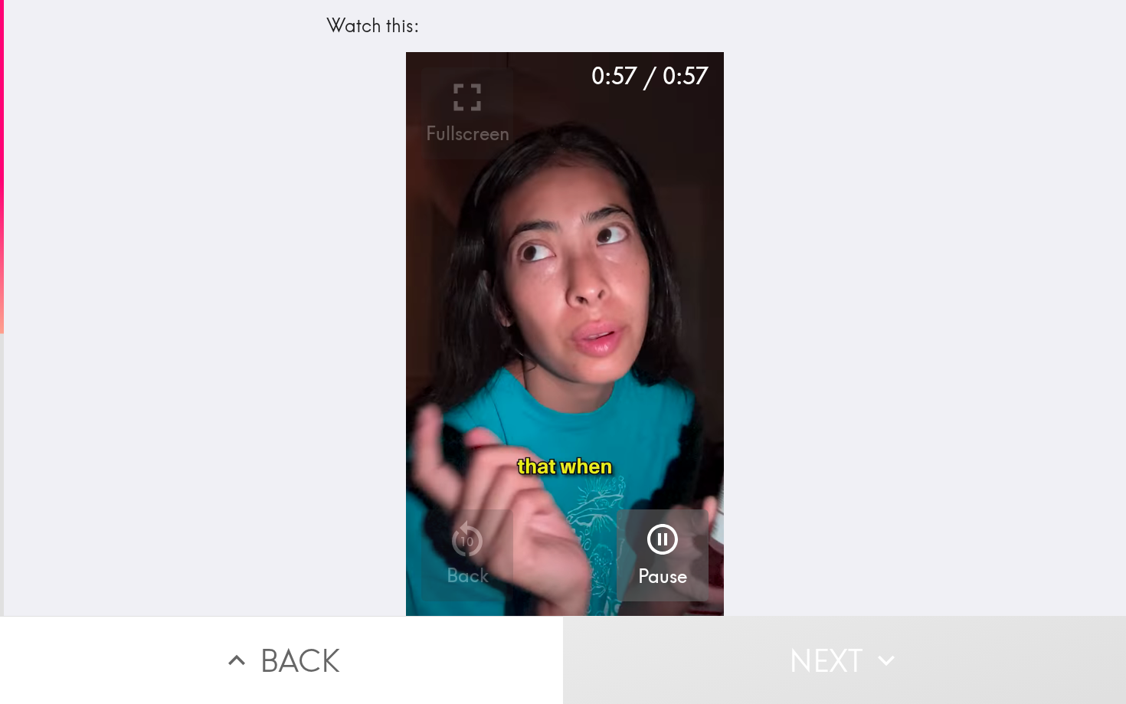
click at [660, 547] on icon "button" at bounding box center [662, 539] width 37 height 37
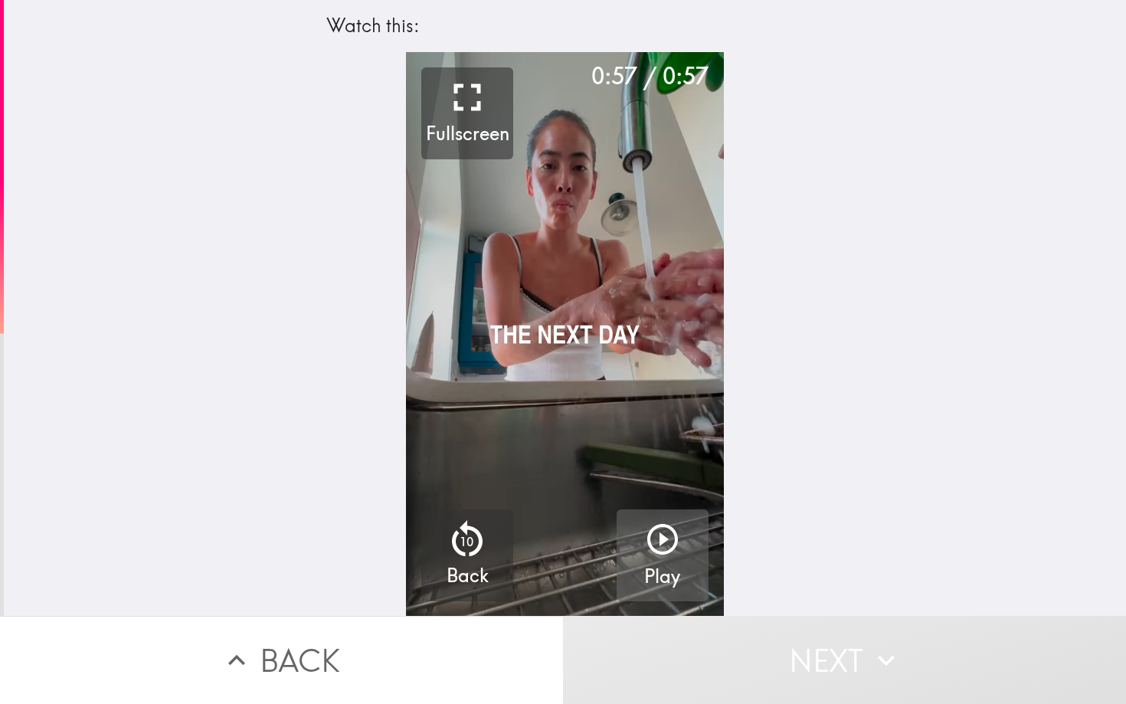
click at [660, 546] on icon "button" at bounding box center [662, 539] width 37 height 37
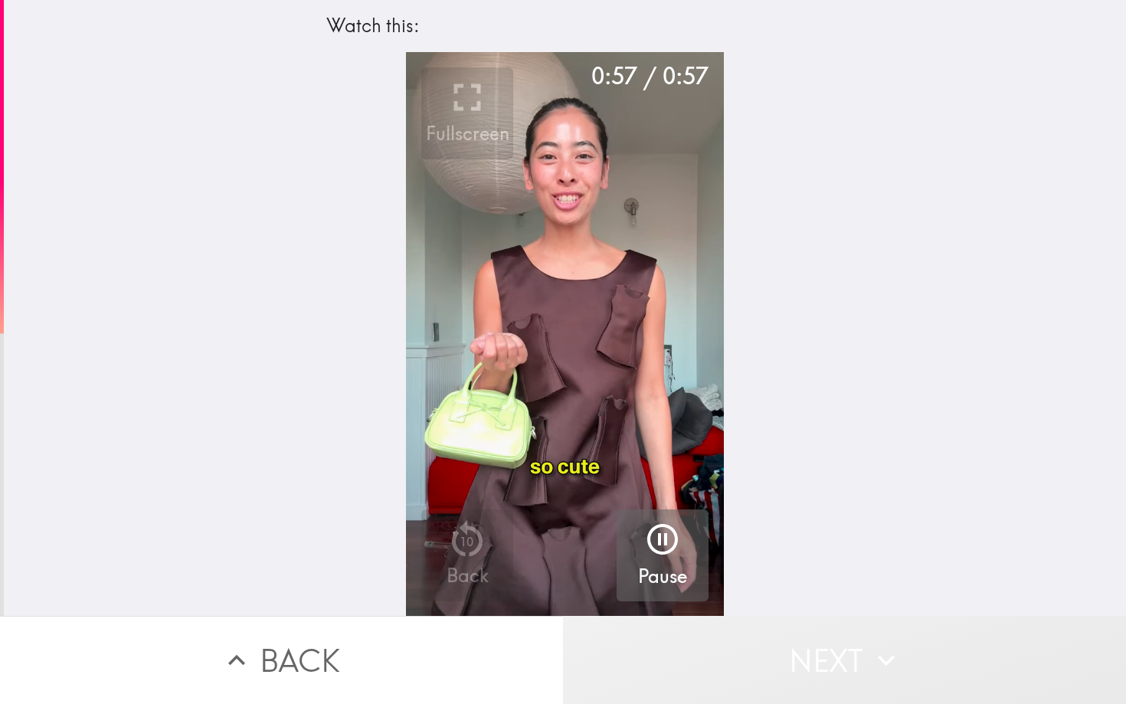
click at [834, 687] on button "Next" at bounding box center [844, 660] width 563 height 88
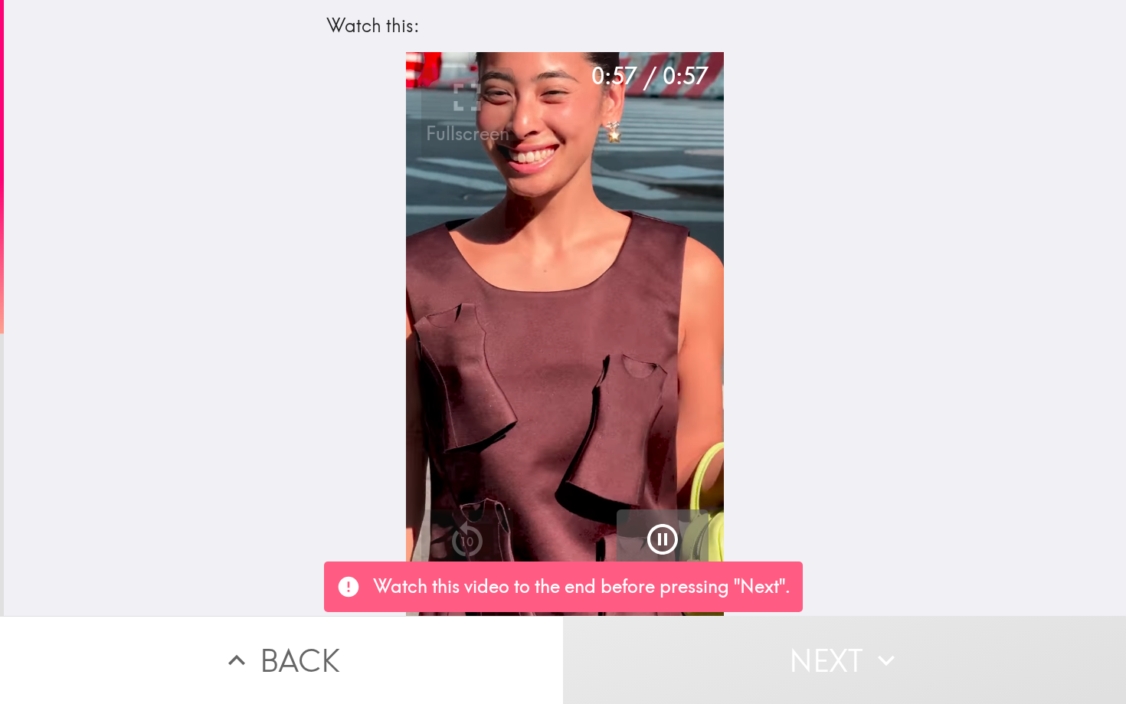
click at [946, 516] on div "0:57 / 0:57 Fullscreen 10 Back Pause" at bounding box center [565, 334] width 1122 height 564
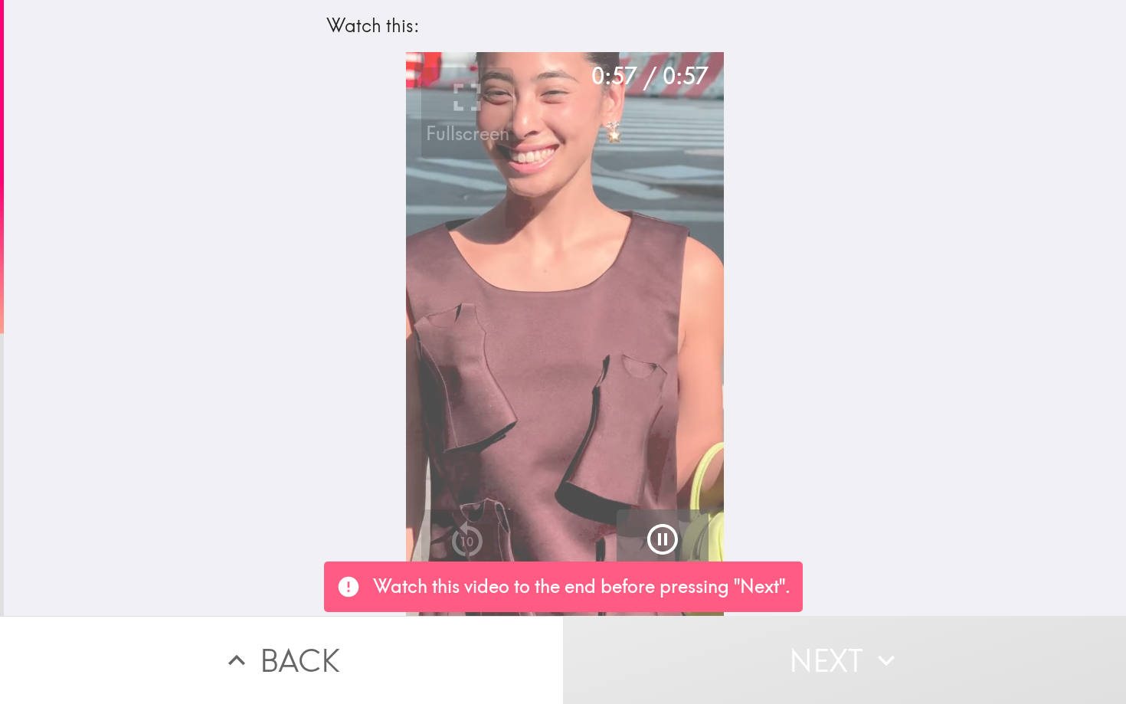
click at [567, 284] on video "button" at bounding box center [565, 334] width 318 height 565
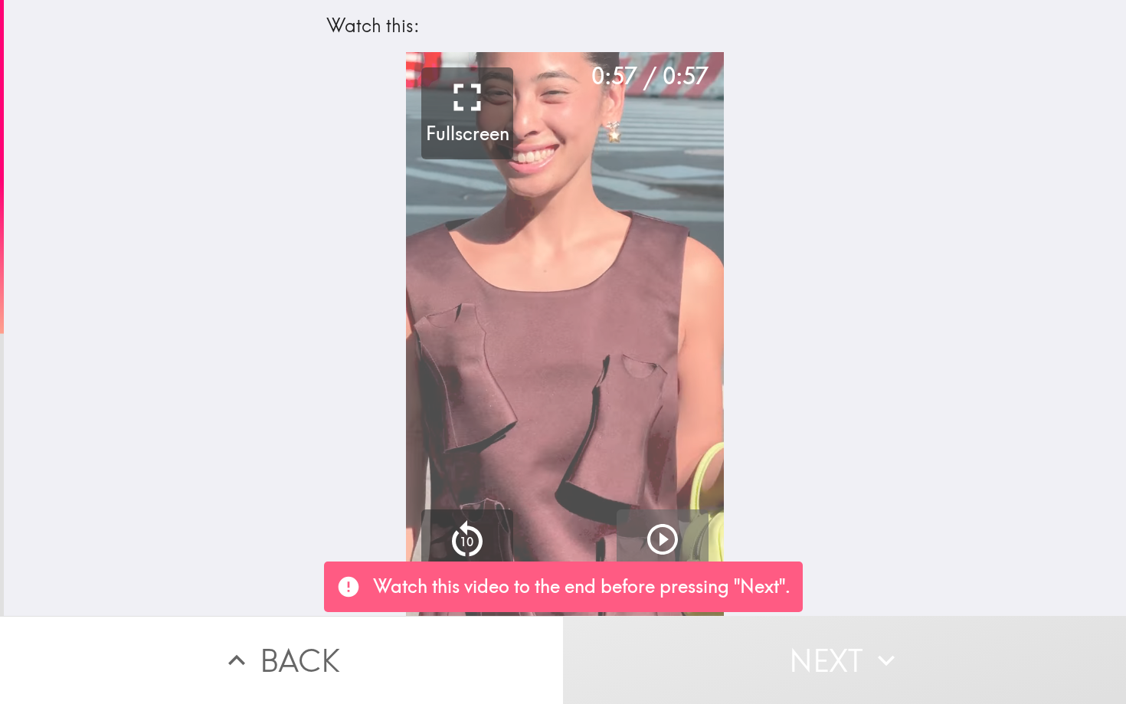
click at [567, 290] on video "button" at bounding box center [565, 334] width 318 height 565
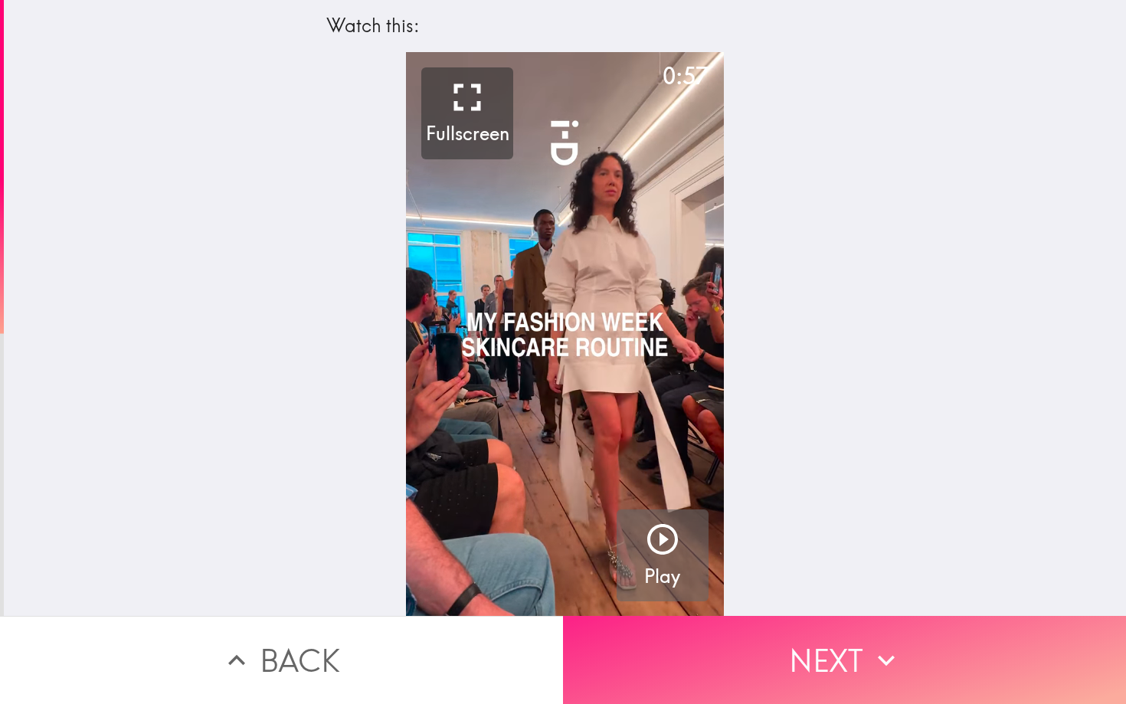
click at [775, 672] on button "Next" at bounding box center [844, 660] width 563 height 88
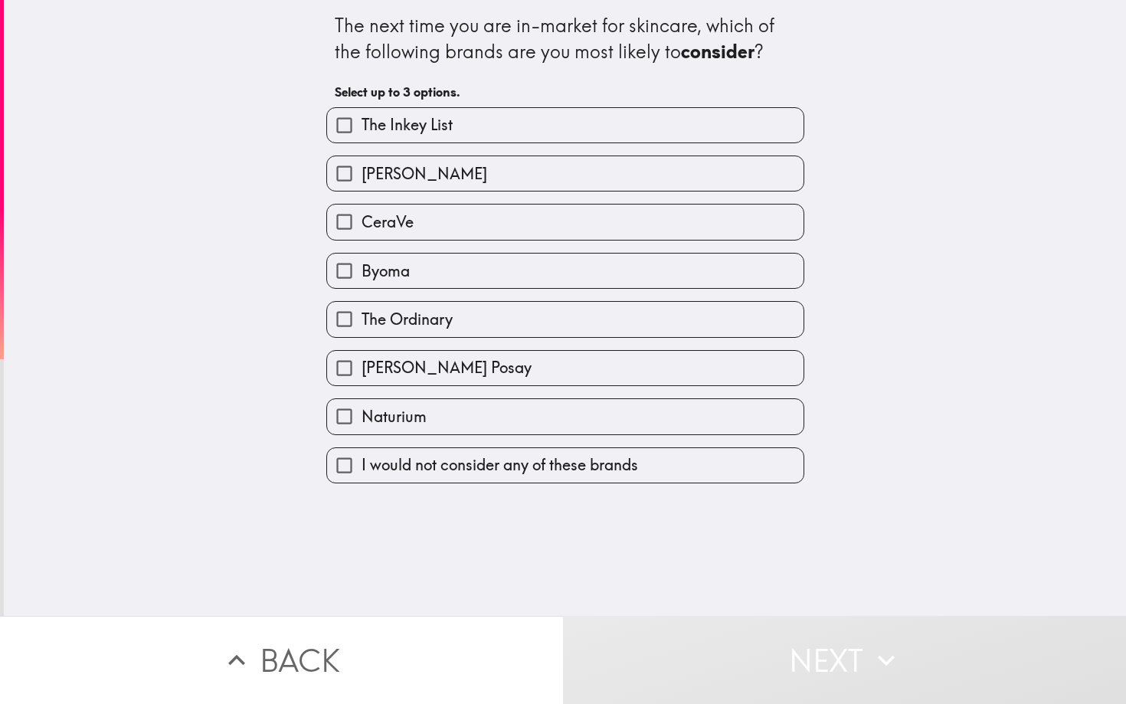
click at [470, 271] on label "Byoma" at bounding box center [565, 271] width 476 height 34
click at [362, 271] on input "Byoma" at bounding box center [344, 271] width 34 height 34
checkbox input "true"
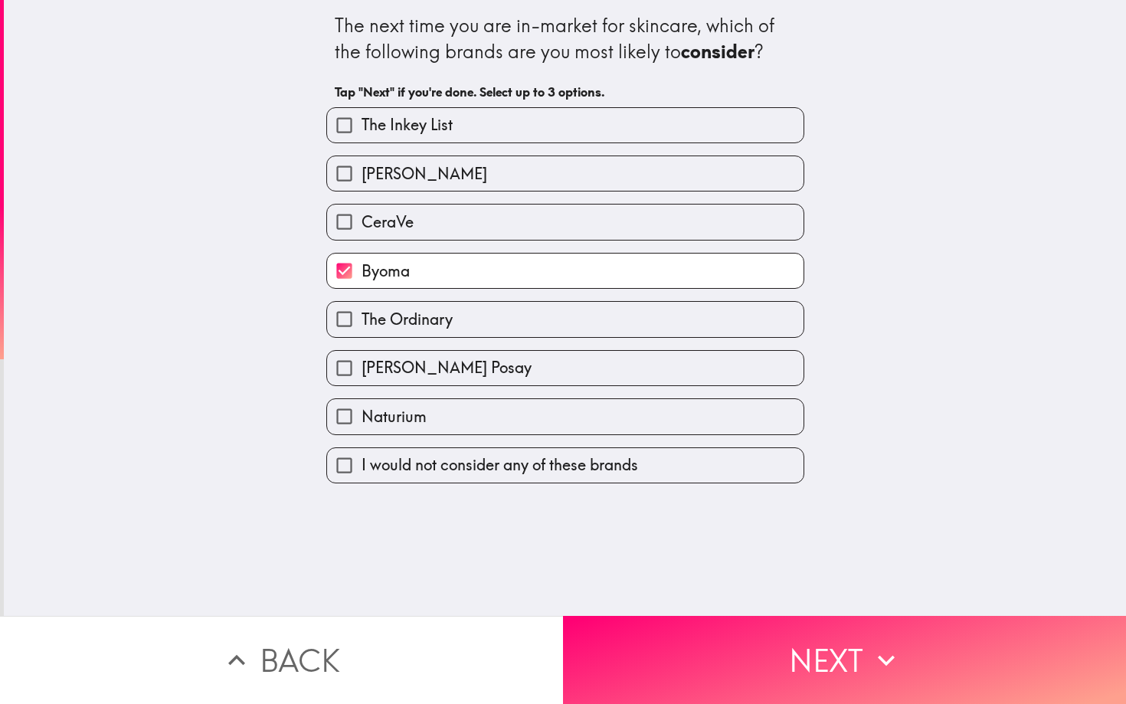
click at [441, 332] on label "The Ordinary" at bounding box center [565, 319] width 476 height 34
click at [362, 332] on input "The Ordinary" at bounding box center [344, 319] width 34 height 34
checkbox input "true"
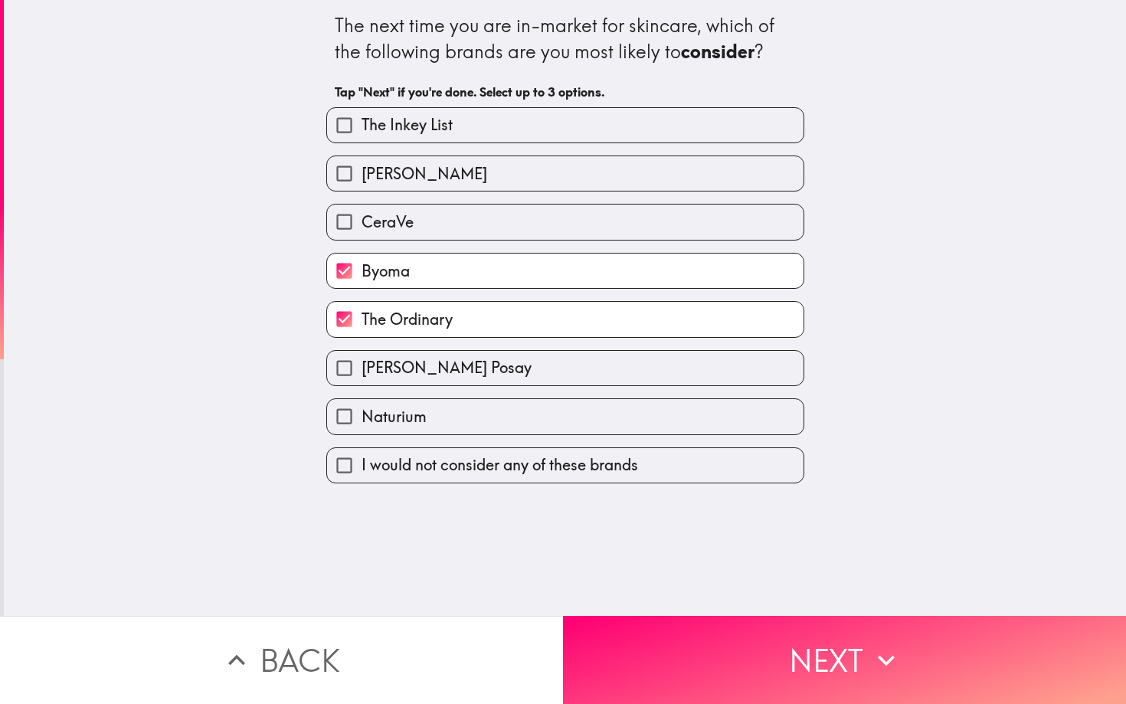
click at [436, 358] on label "[PERSON_NAME] Posay" at bounding box center [565, 368] width 476 height 34
click at [362, 358] on input "[PERSON_NAME] Posay" at bounding box center [344, 368] width 34 height 34
checkbox input "true"
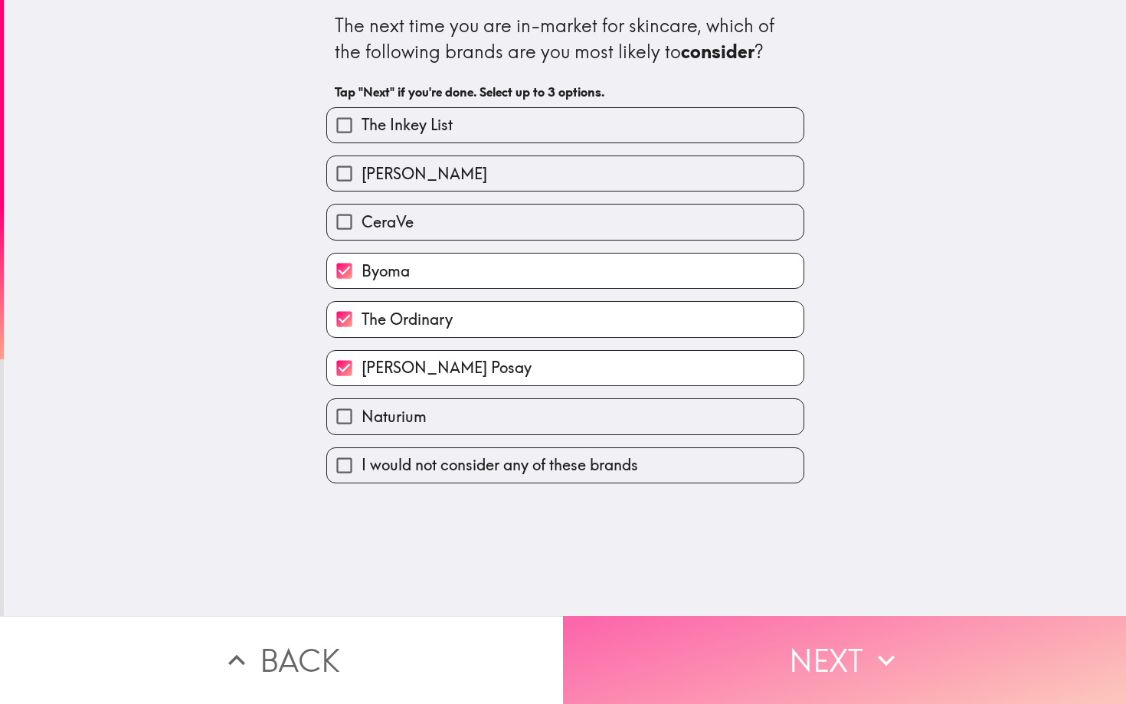
click at [851, 634] on button "Next" at bounding box center [844, 660] width 563 height 88
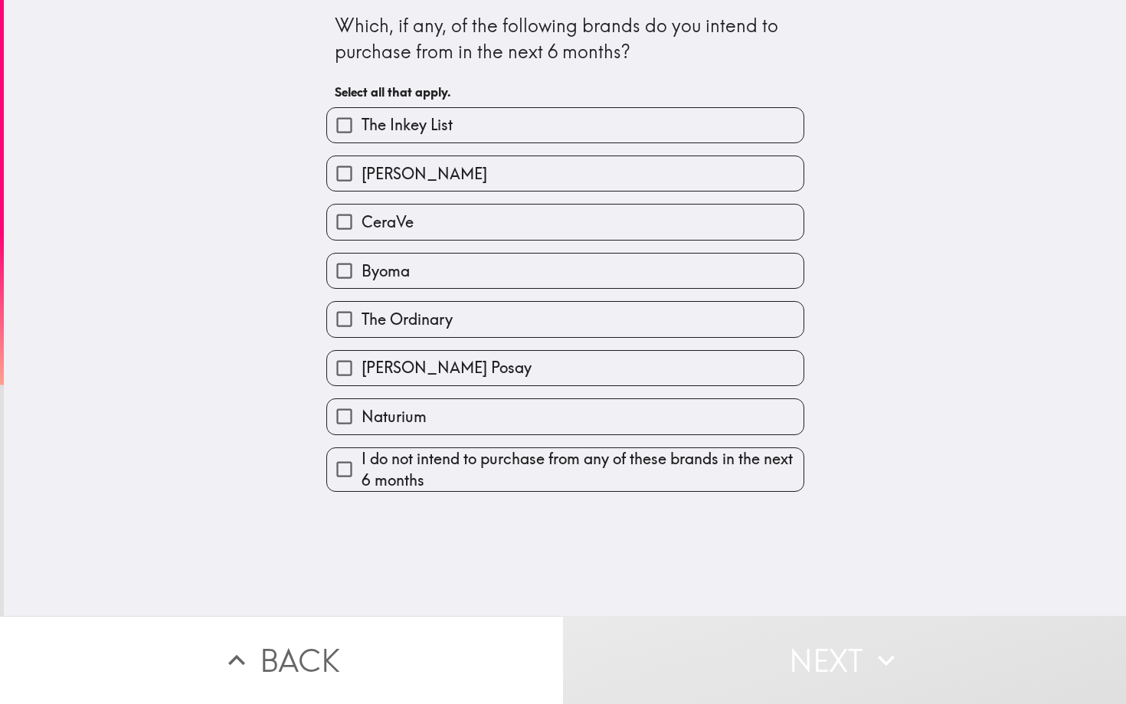
click at [435, 270] on label "Byoma" at bounding box center [565, 271] width 476 height 34
click at [362, 270] on input "Byoma" at bounding box center [344, 271] width 34 height 34
checkbox input "true"
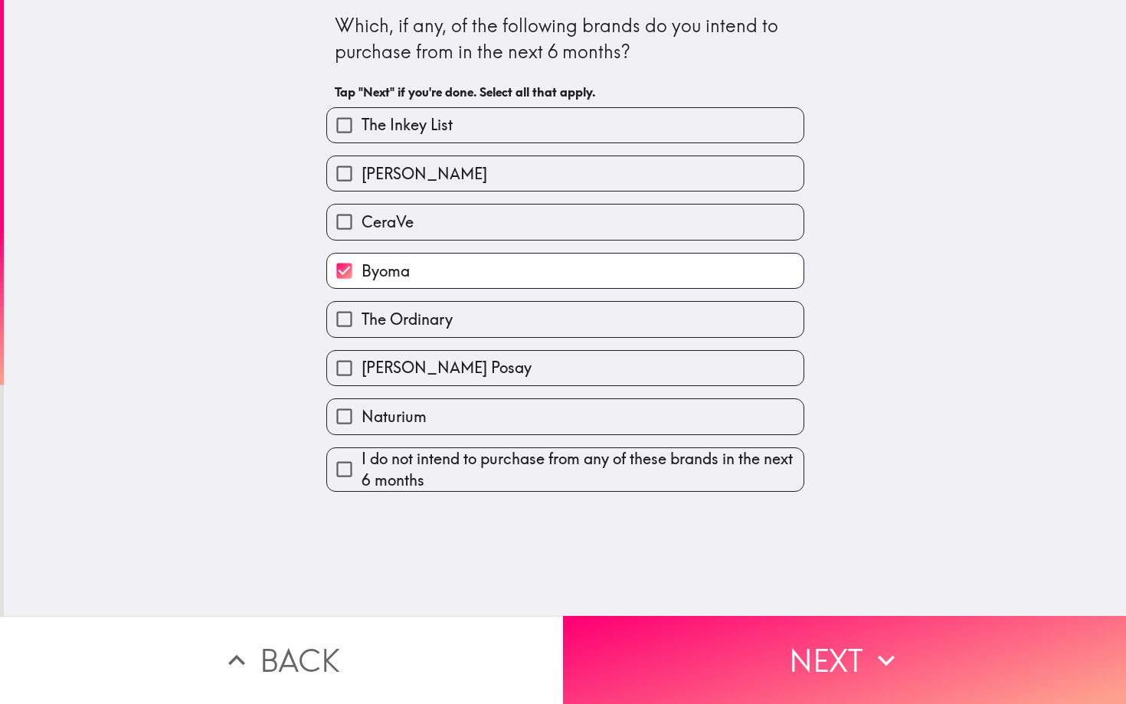
click at [445, 321] on span "The Ordinary" at bounding box center [407, 319] width 91 height 21
click at [362, 321] on input "The Ordinary" at bounding box center [344, 319] width 34 height 34
checkbox input "true"
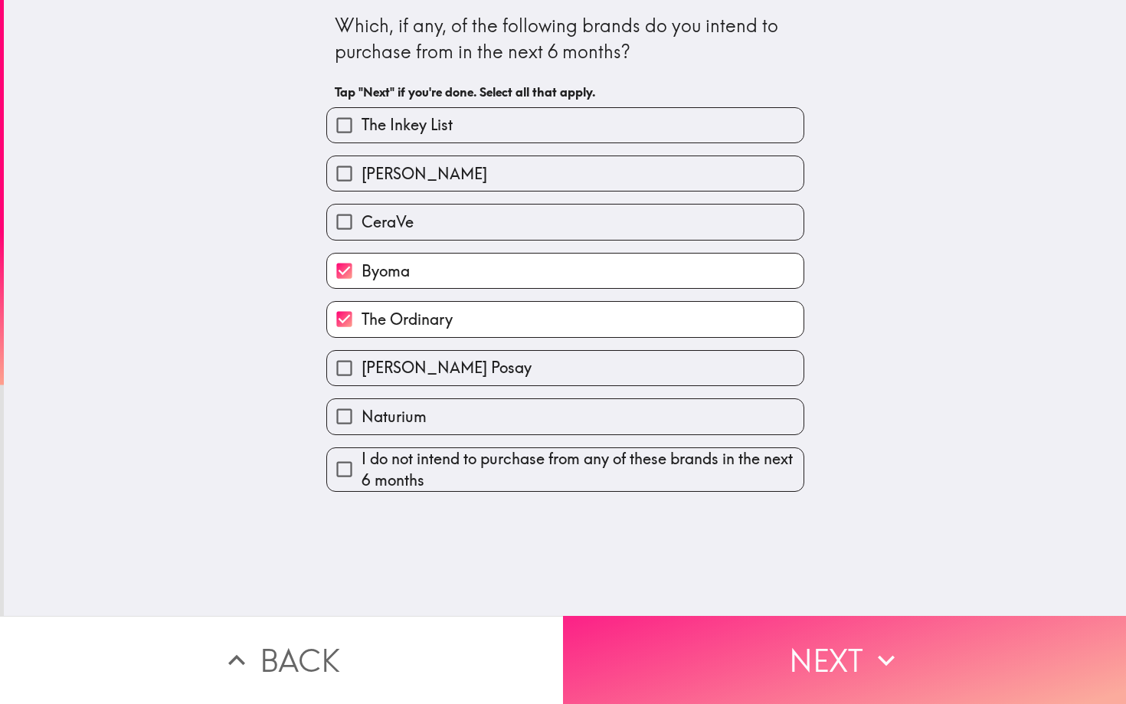
click at [794, 673] on button "Next" at bounding box center [844, 660] width 563 height 88
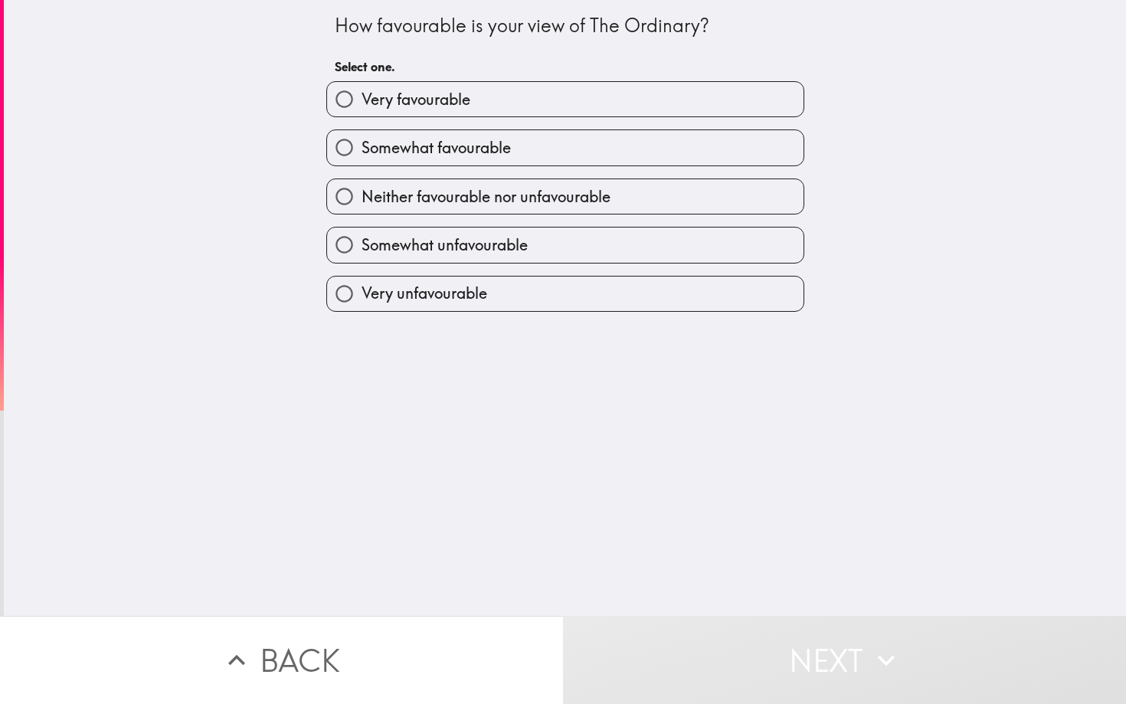
click at [458, 98] on span "Very favourable" at bounding box center [416, 99] width 109 height 21
click at [362, 98] on input "Very favourable" at bounding box center [344, 99] width 34 height 34
radio input "true"
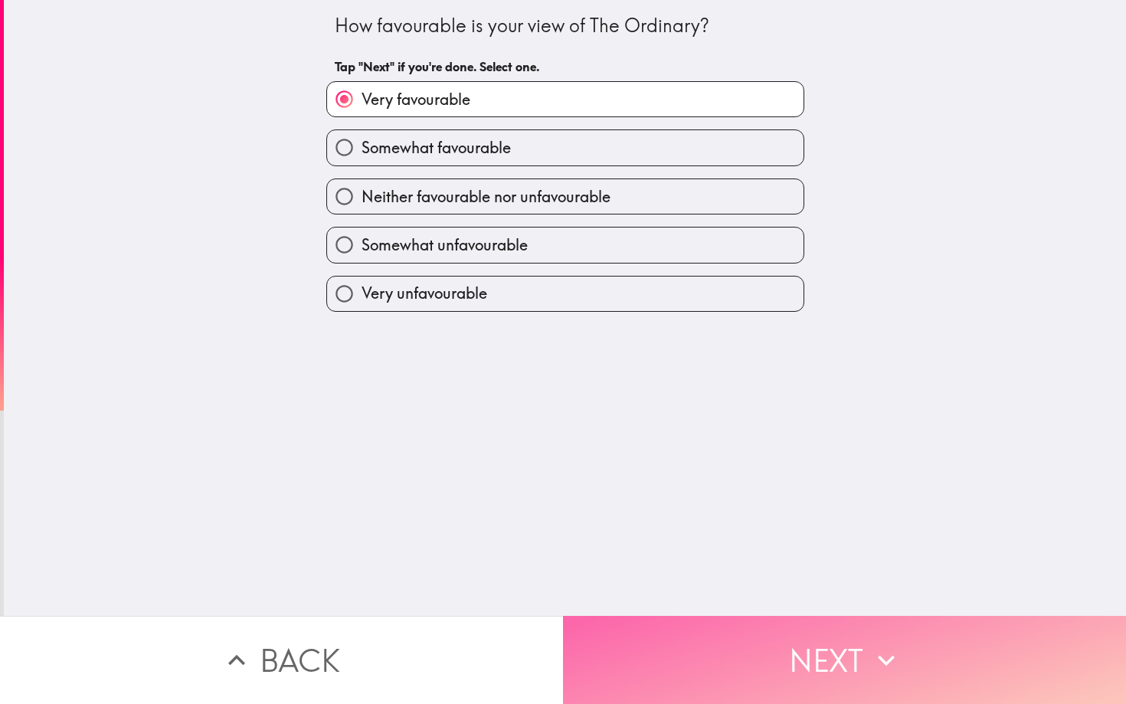
click at [856, 663] on button "Next" at bounding box center [844, 660] width 563 height 88
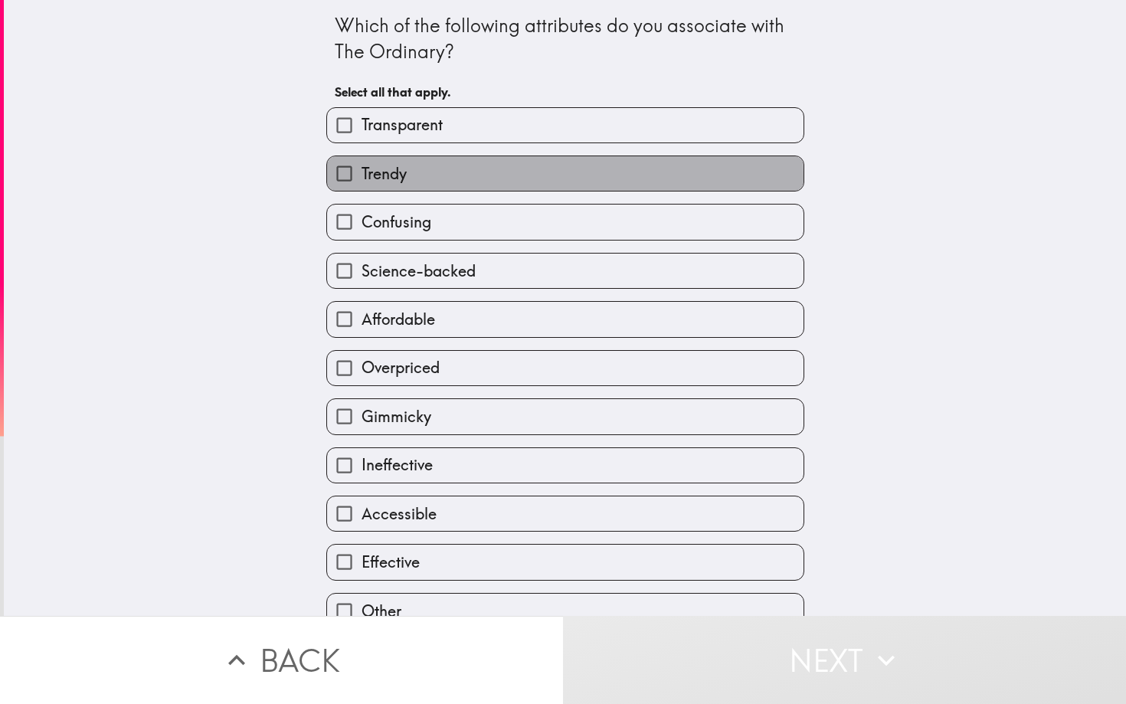
click at [427, 176] on label "Trendy" at bounding box center [565, 173] width 476 height 34
click at [362, 176] on input "Trendy" at bounding box center [344, 173] width 34 height 34
checkbox input "true"
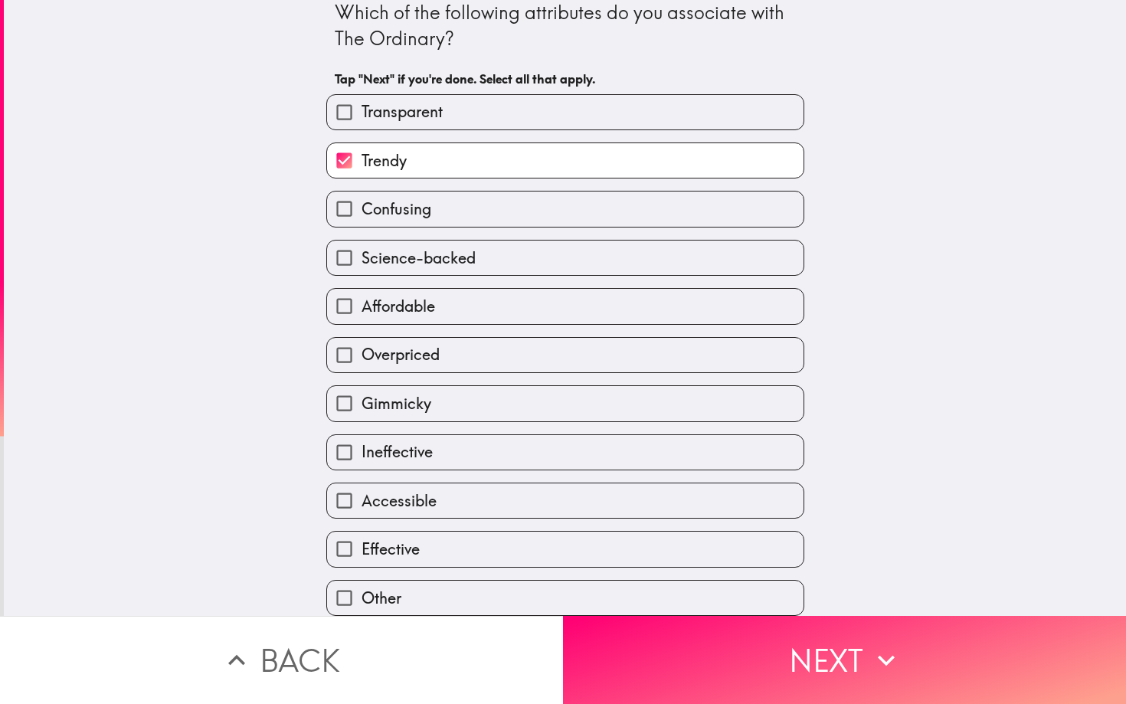
scroll to position [17, 0]
click at [456, 255] on span "Science-backed" at bounding box center [419, 257] width 114 height 21
click at [362, 255] on input "Science-backed" at bounding box center [344, 258] width 34 height 34
checkbox input "true"
click at [428, 303] on span "Affordable" at bounding box center [399, 306] width 74 height 21
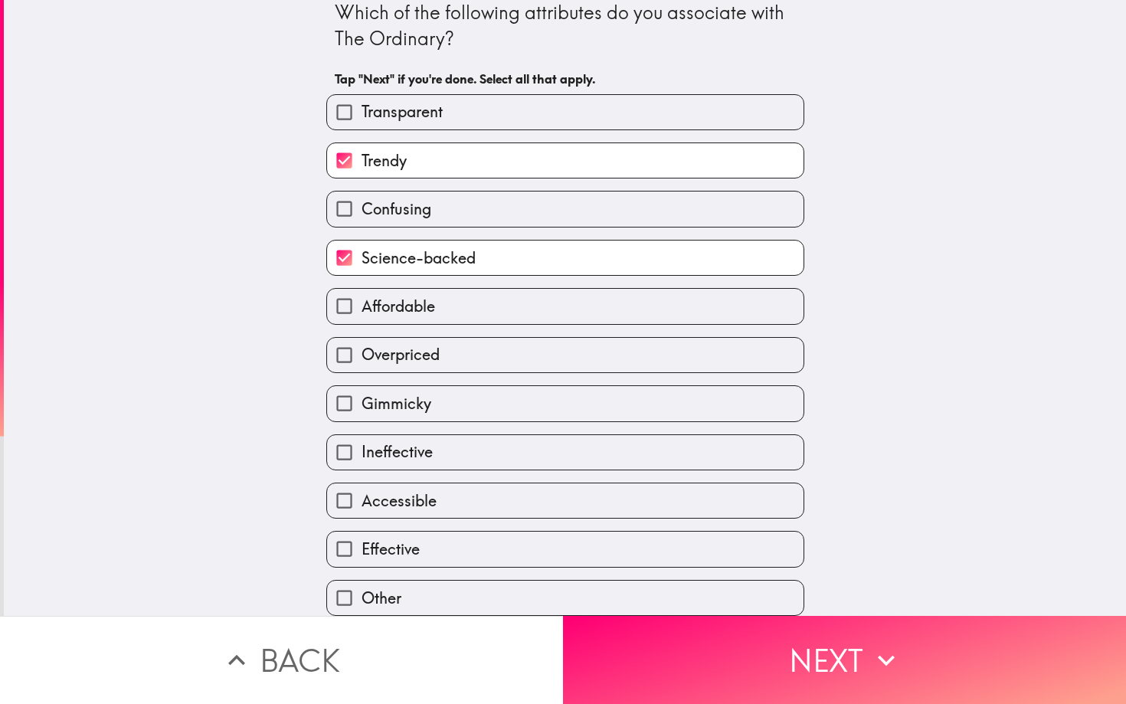
click at [362, 303] on input "Affordable" at bounding box center [344, 306] width 34 height 34
checkbox input "true"
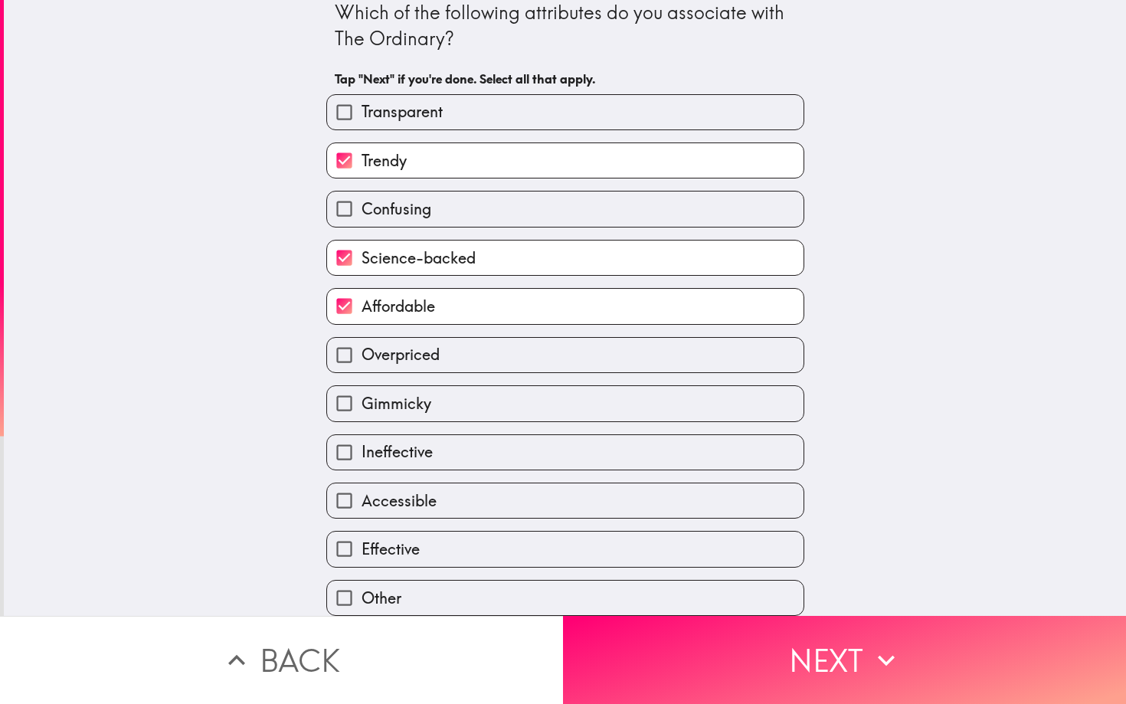
click at [405, 499] on span "Accessible" at bounding box center [399, 500] width 75 height 21
click at [362, 499] on input "Accessible" at bounding box center [344, 500] width 34 height 34
checkbox input "true"
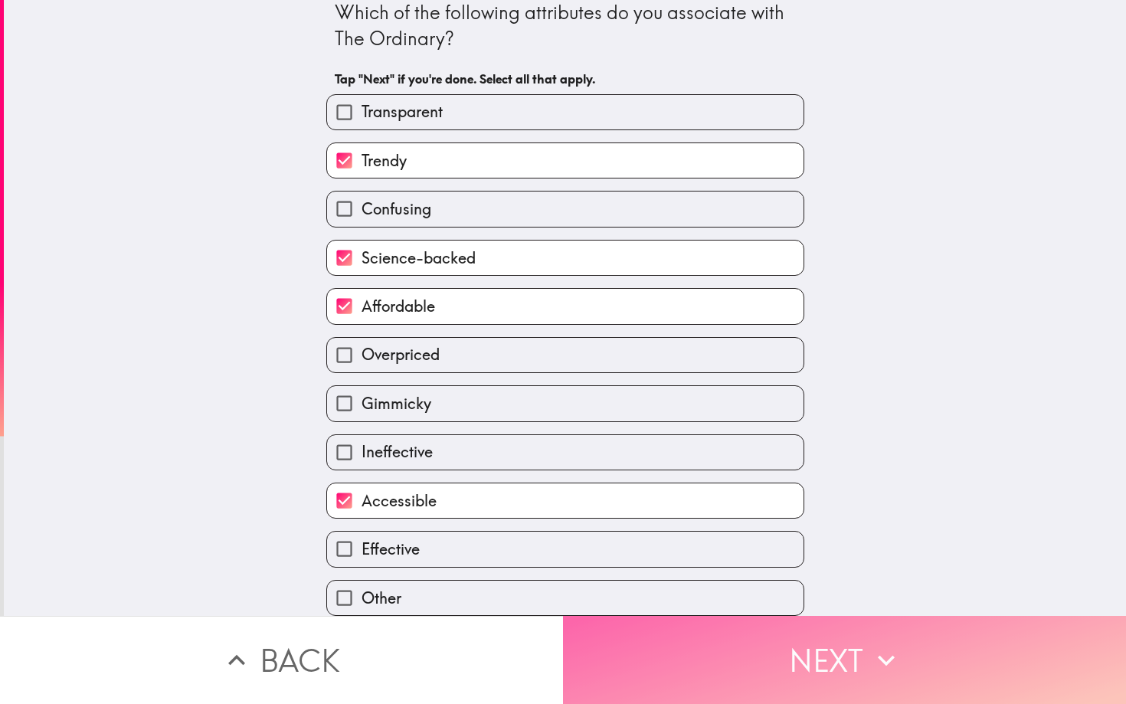
click at [886, 671] on icon "button" at bounding box center [886, 661] width 34 height 34
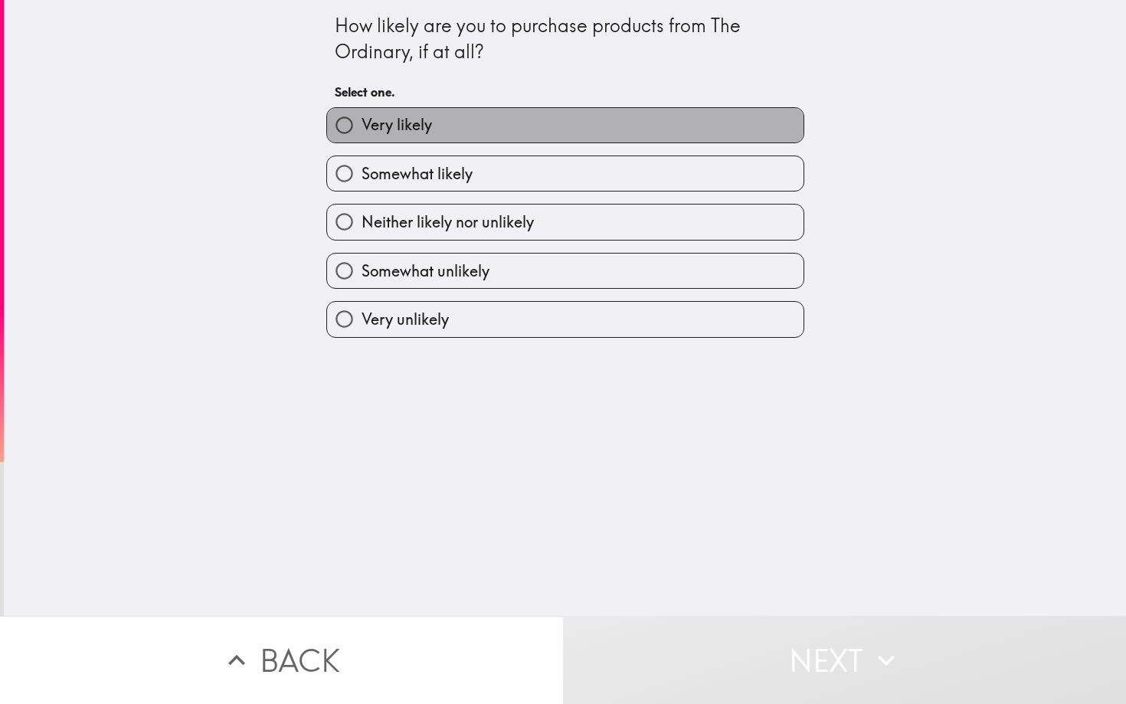
click at [558, 128] on label "Very likely" at bounding box center [565, 125] width 476 height 34
click at [362, 128] on input "Very likely" at bounding box center [344, 125] width 34 height 34
radio input "true"
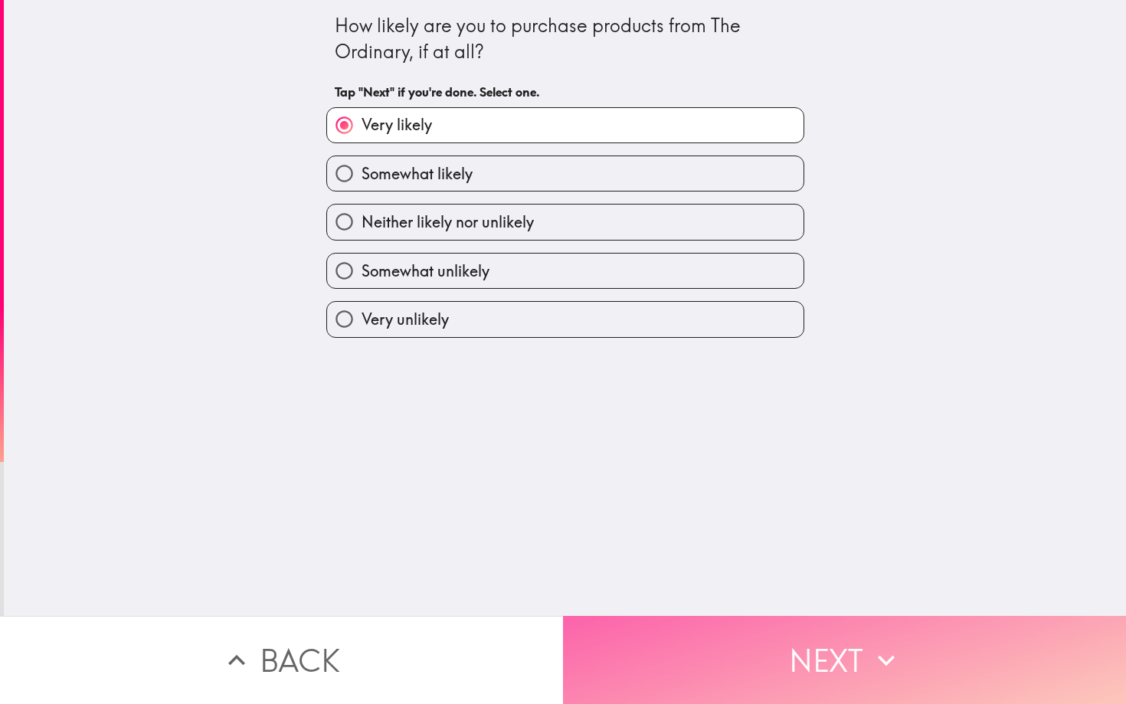
click at [853, 642] on button "Next" at bounding box center [844, 660] width 563 height 88
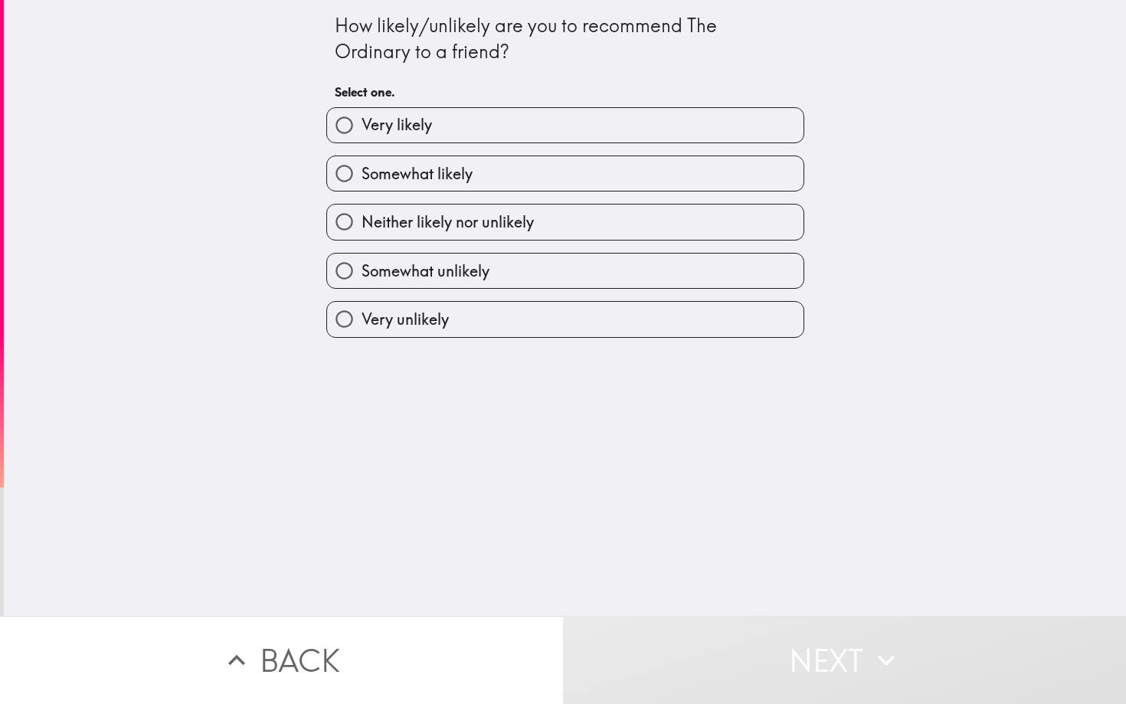
click at [713, 129] on label "Very likely" at bounding box center [565, 125] width 476 height 34
click at [362, 129] on input "Very likely" at bounding box center [344, 125] width 34 height 34
radio input "true"
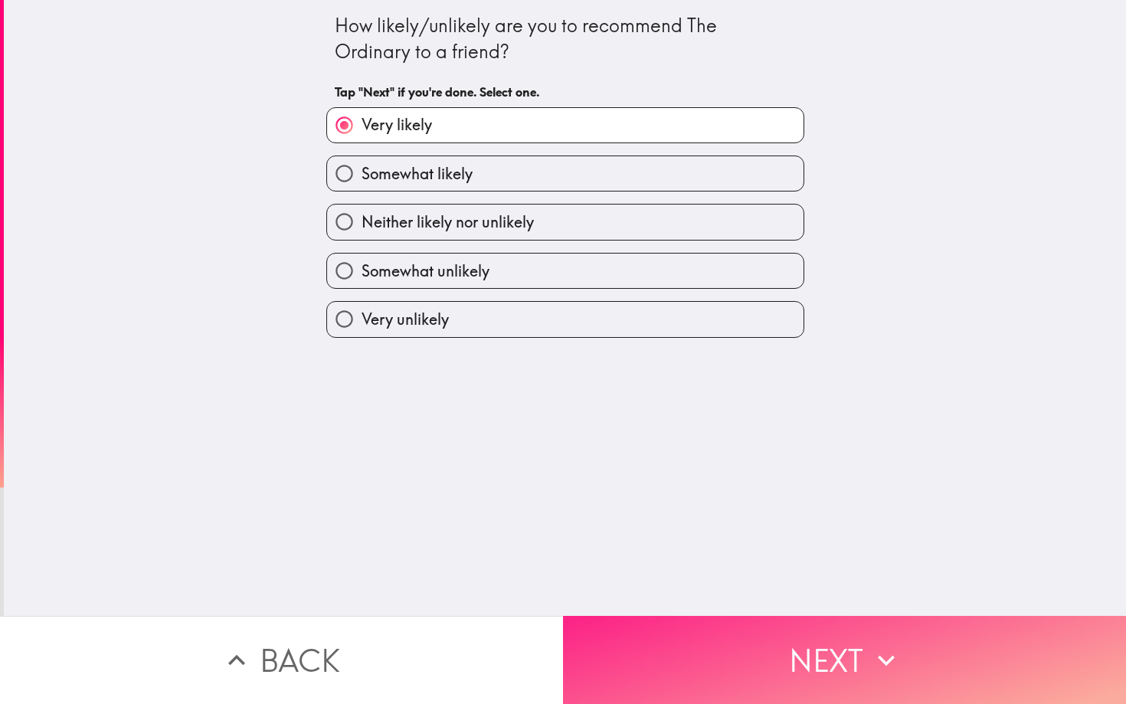
click at [879, 651] on icon "button" at bounding box center [886, 661] width 34 height 34
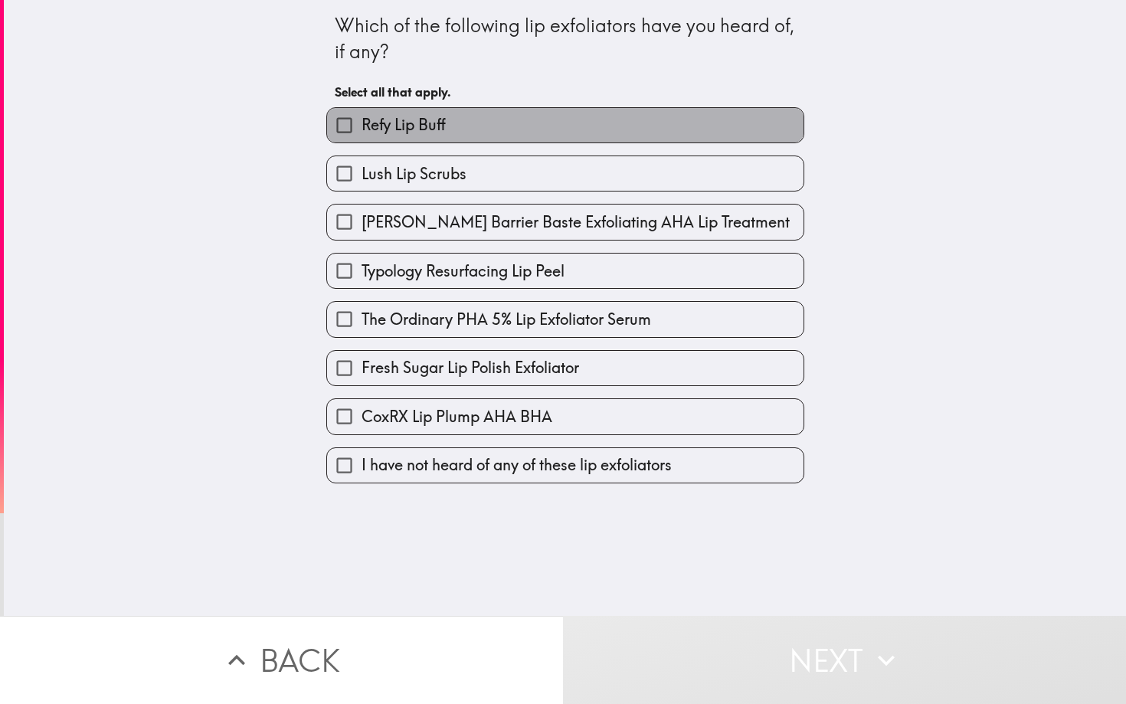
click at [621, 133] on label "Refy Lip Buff" at bounding box center [565, 125] width 476 height 34
click at [362, 133] on input "Refy Lip Buff" at bounding box center [344, 125] width 34 height 34
checkbox input "true"
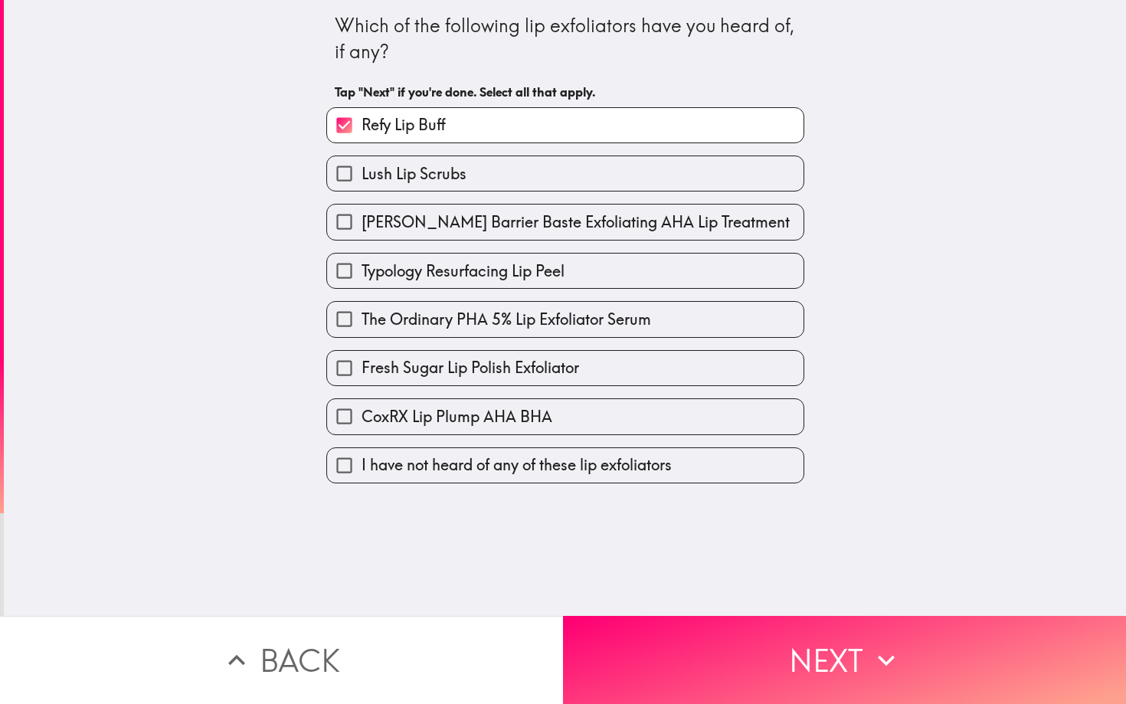
click at [535, 309] on span "The Ordinary PHA 5% Lip Exfoliator Serum" at bounding box center [507, 319] width 290 height 21
click at [362, 309] on input "The Ordinary PHA 5% Lip Exfoliator Serum" at bounding box center [344, 319] width 34 height 34
checkbox input "true"
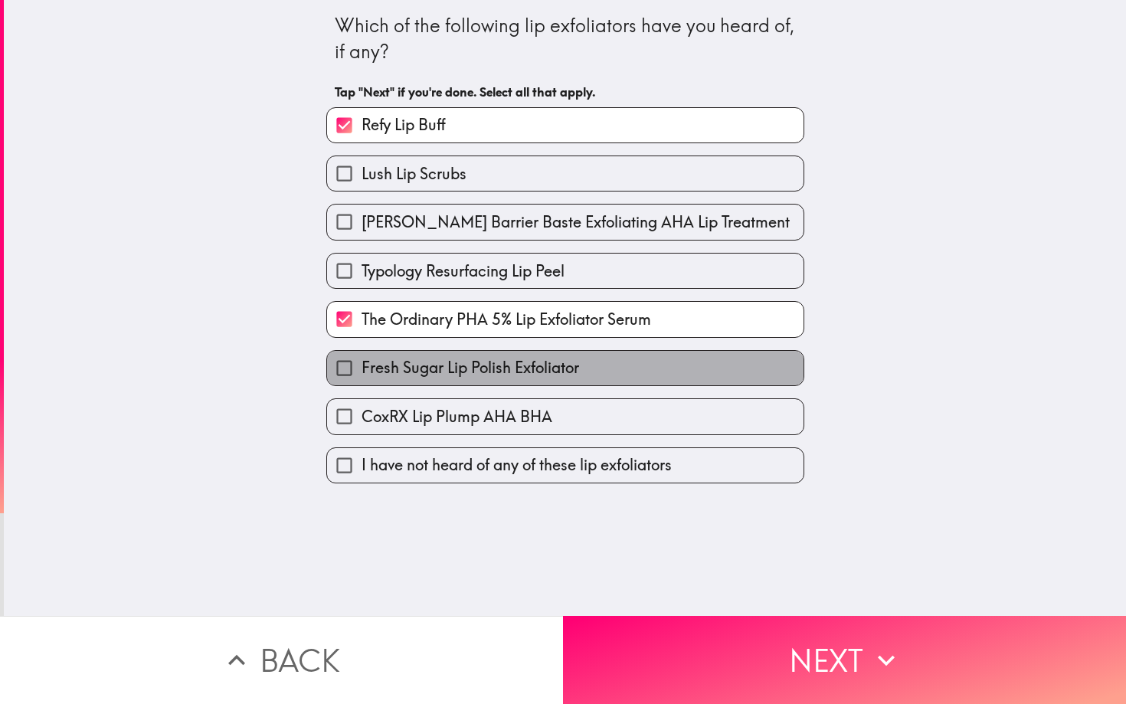
click at [516, 364] on span "Fresh Sugar Lip Polish Exfoliator" at bounding box center [471, 367] width 218 height 21
click at [362, 364] on input "Fresh Sugar Lip Polish Exfoliator" at bounding box center [344, 368] width 34 height 34
checkbox input "true"
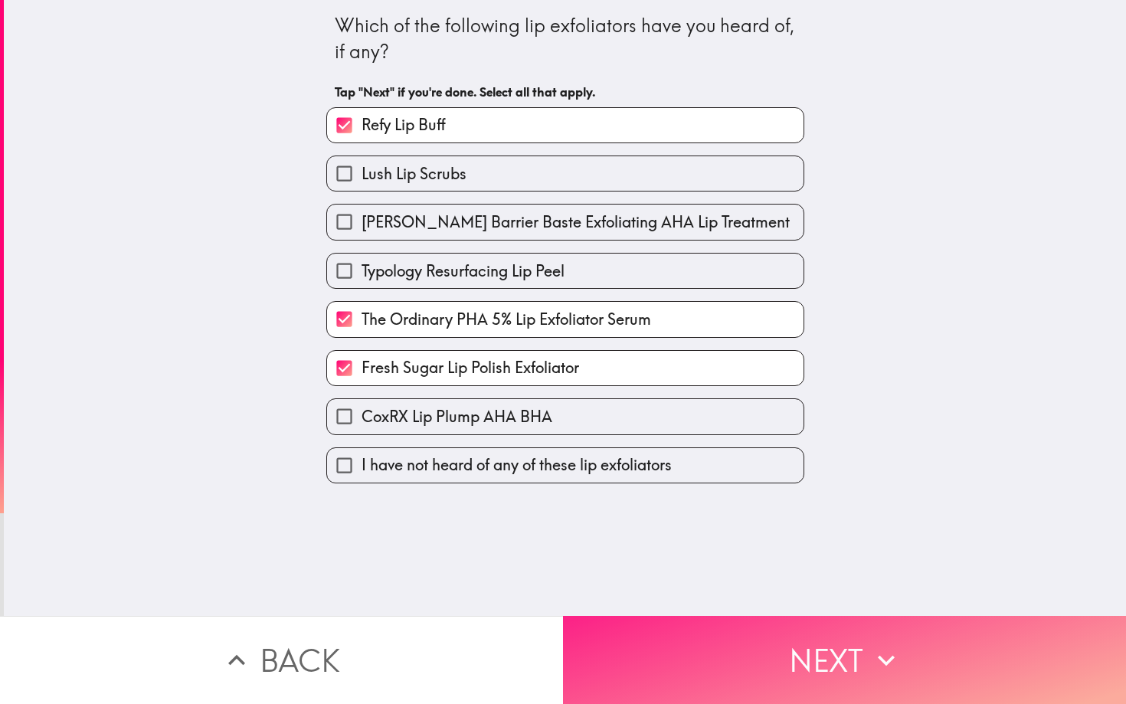
click at [690, 660] on button "Next" at bounding box center [844, 660] width 563 height 88
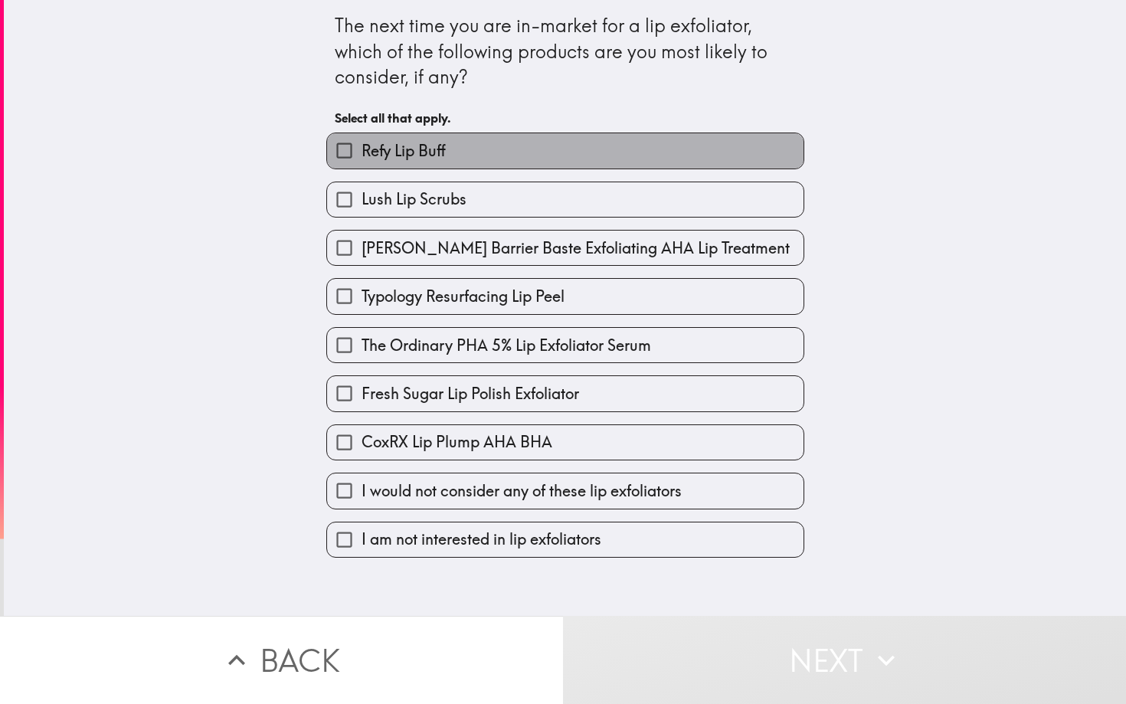
click at [676, 146] on label "Refy Lip Buff" at bounding box center [565, 150] width 476 height 34
click at [362, 146] on input "Refy Lip Buff" at bounding box center [344, 150] width 34 height 34
checkbox input "true"
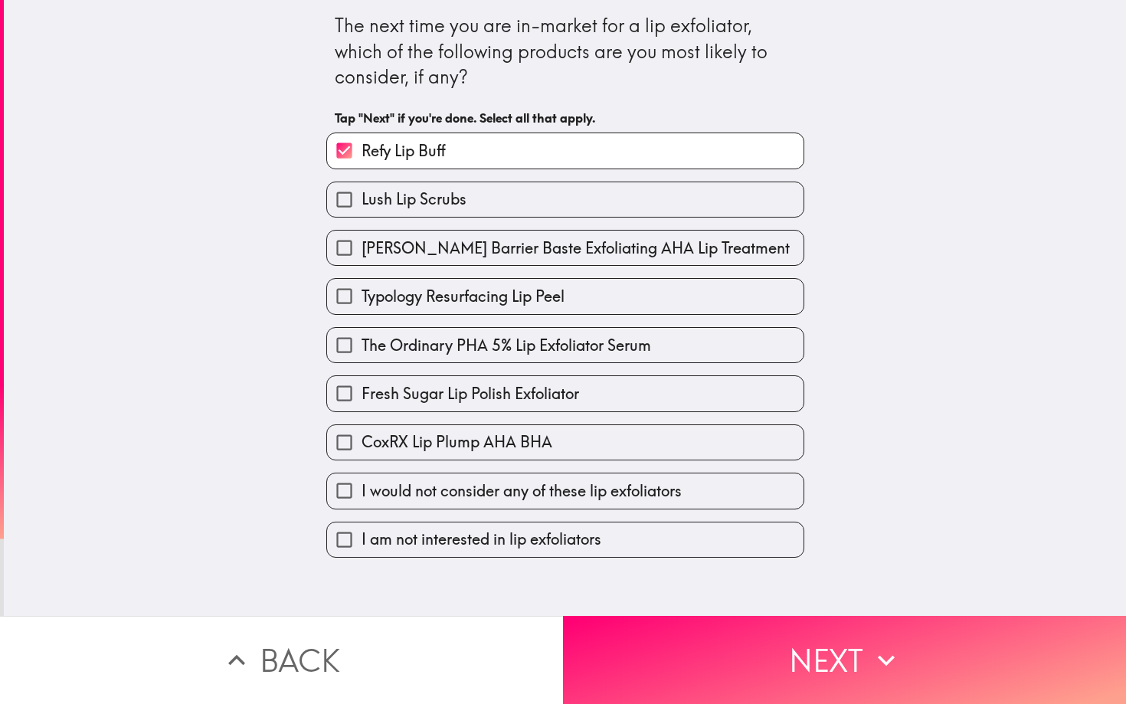
click at [574, 330] on label "The Ordinary PHA 5% Lip Exfoliator Serum" at bounding box center [565, 345] width 476 height 34
click at [362, 330] on input "The Ordinary PHA 5% Lip Exfoliator Serum" at bounding box center [344, 345] width 34 height 34
checkbox input "true"
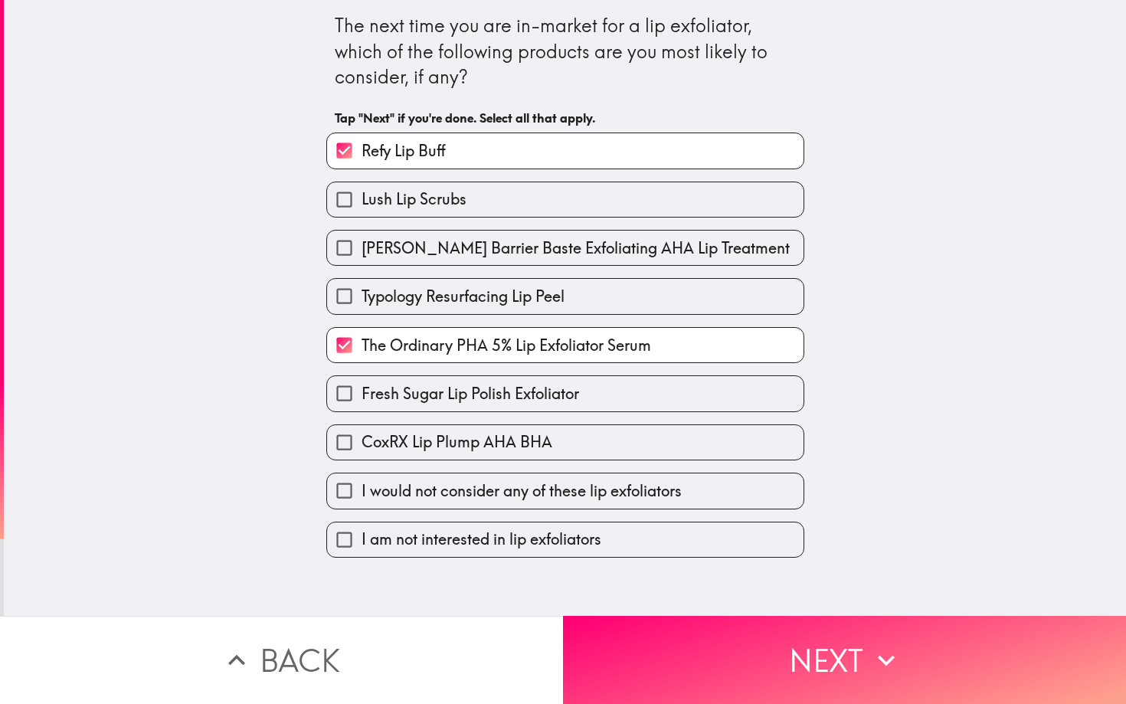
click at [548, 391] on span "Fresh Sugar Lip Polish Exfoliator" at bounding box center [471, 393] width 218 height 21
click at [362, 391] on input "Fresh Sugar Lip Polish Exfoliator" at bounding box center [344, 393] width 34 height 34
checkbox input "true"
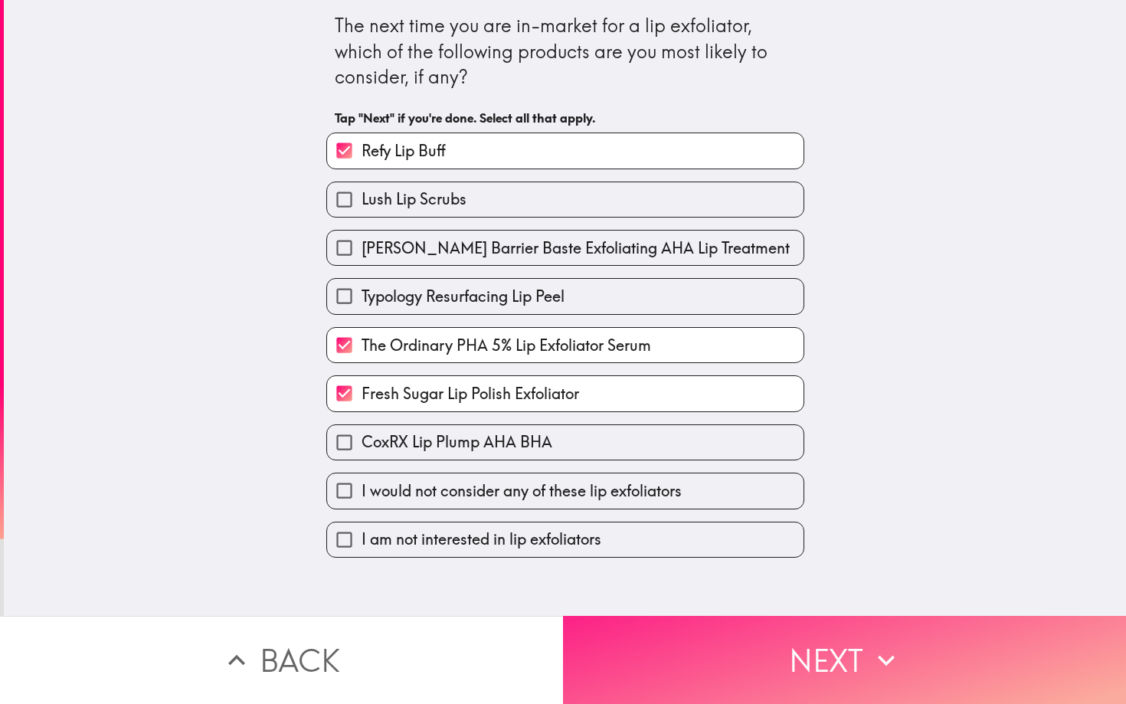
click at [704, 641] on button "Next" at bounding box center [844, 660] width 563 height 88
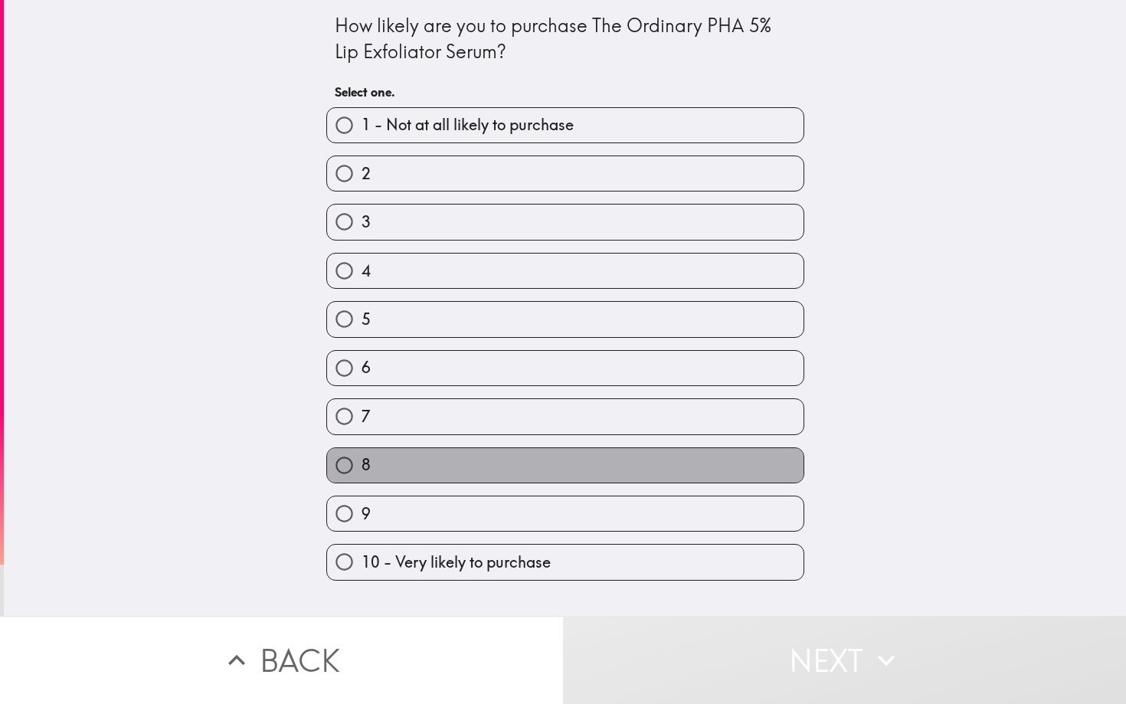
click at [627, 458] on label "8" at bounding box center [565, 465] width 476 height 34
click at [362, 458] on input "8" at bounding box center [344, 465] width 34 height 34
radio input "true"
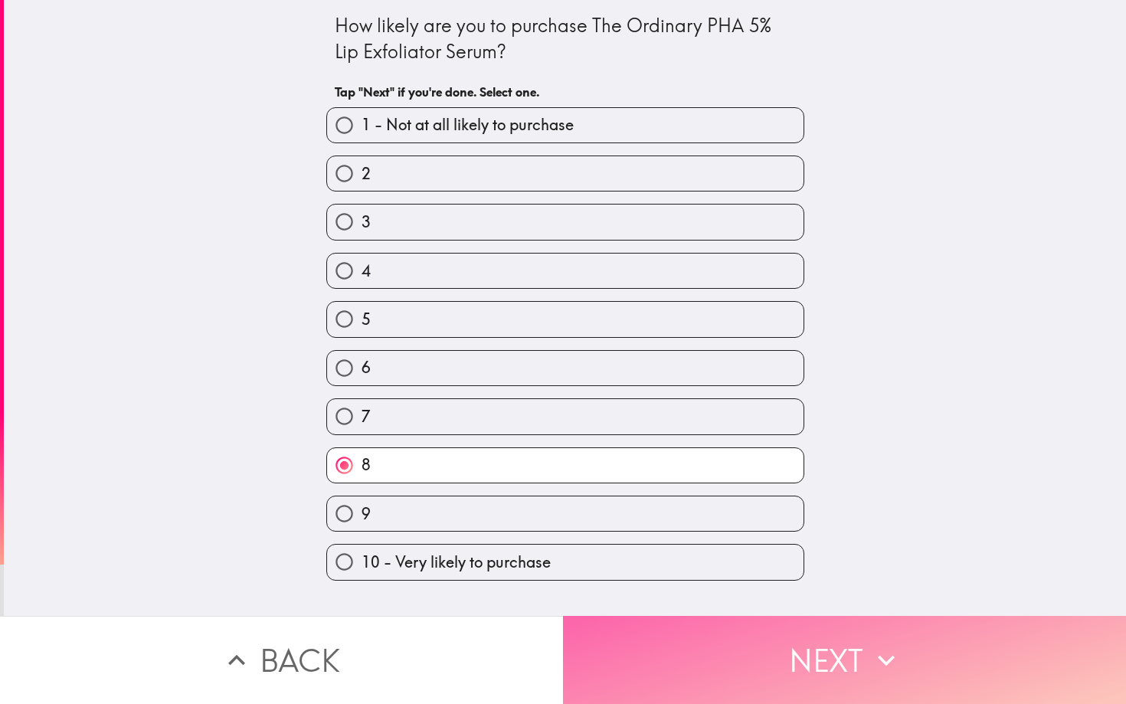
click at [779, 633] on button "Next" at bounding box center [844, 660] width 563 height 88
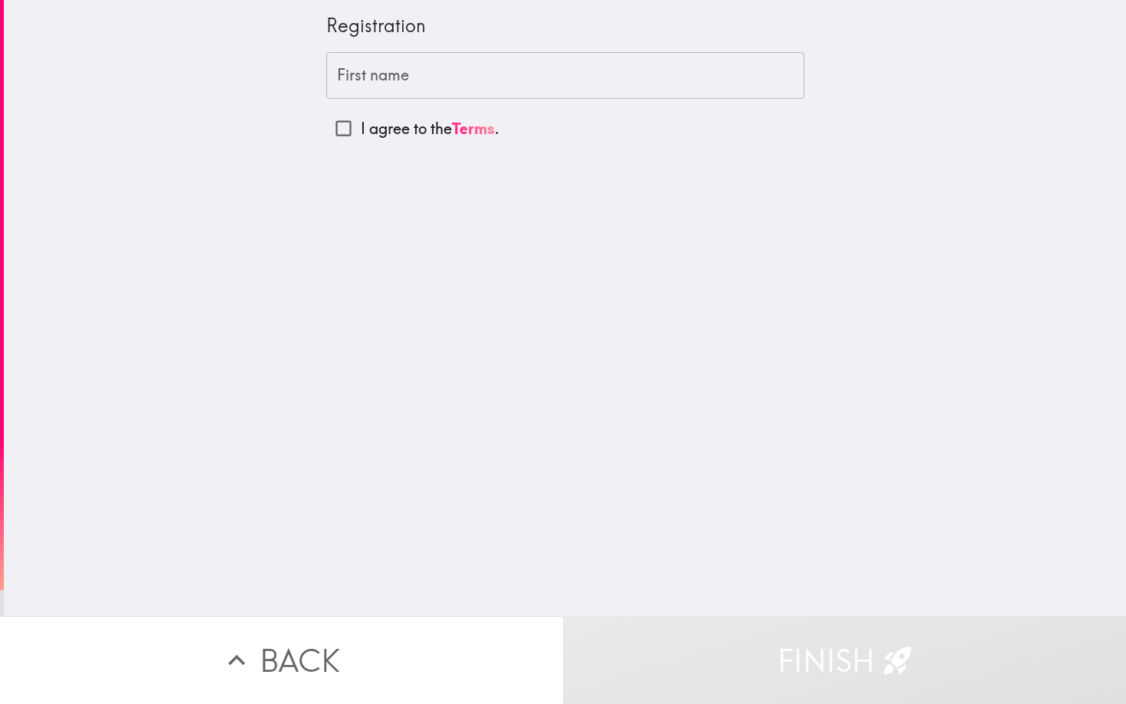
click at [563, 93] on input "First name" at bounding box center [565, 75] width 478 height 47
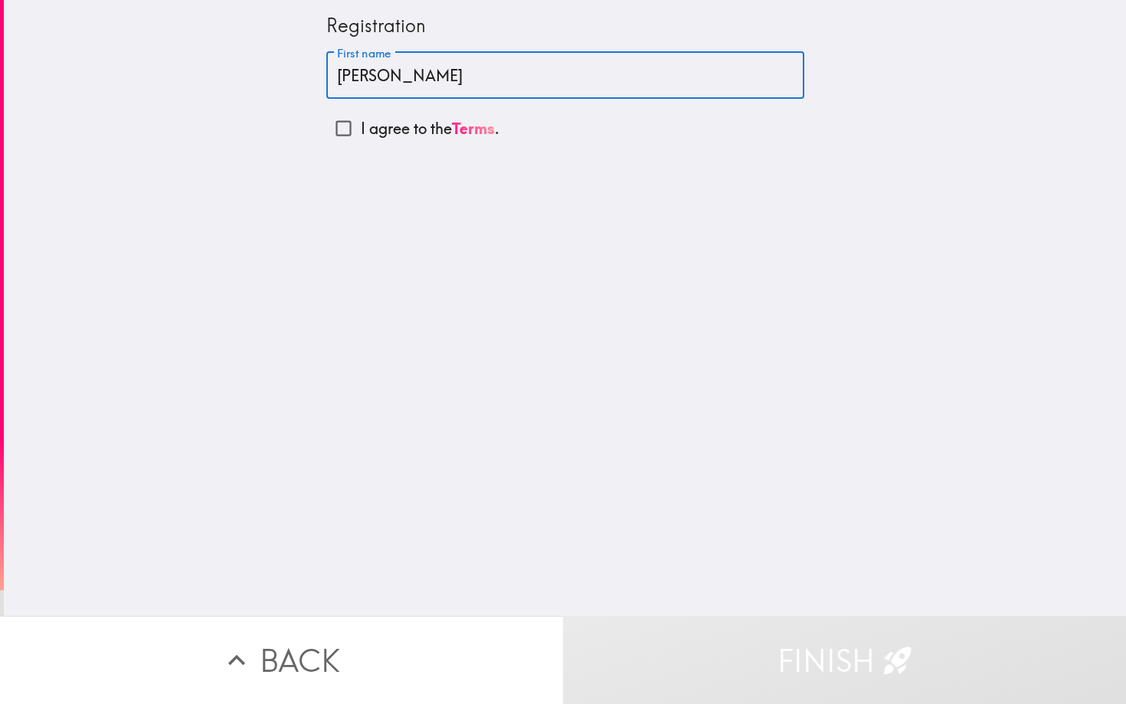
type input "[PERSON_NAME]"
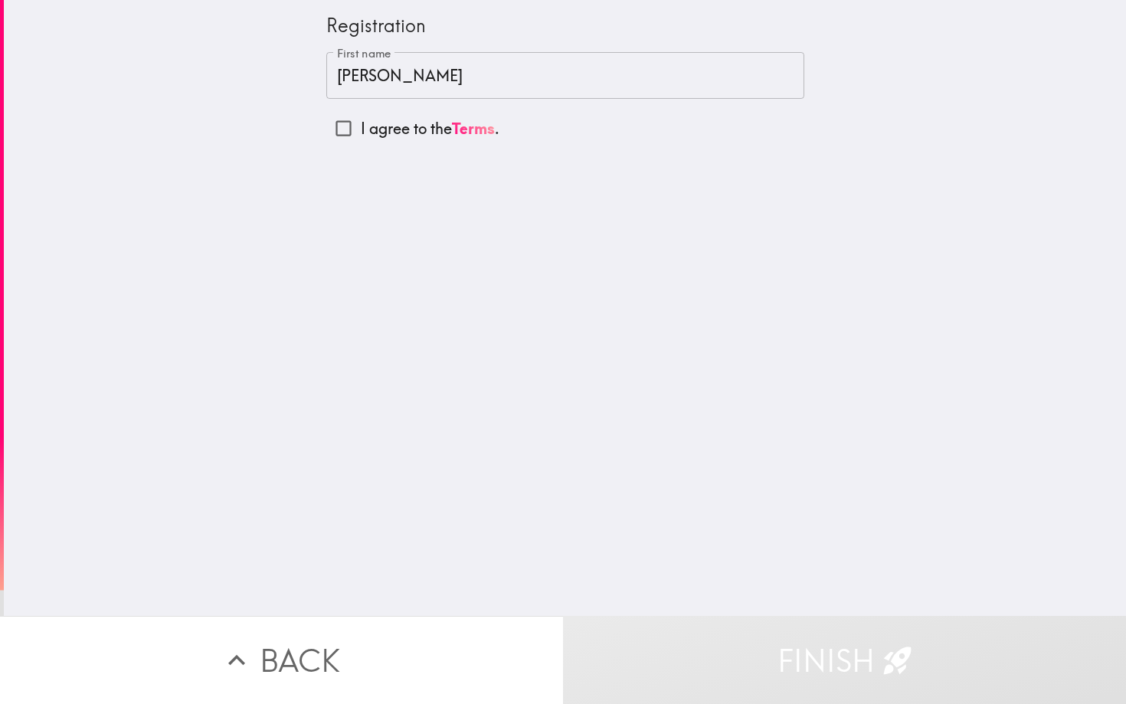
click at [530, 273] on div "Registration First name [PERSON_NAME] First name I agree to the Terms ." at bounding box center [565, 308] width 1122 height 616
click at [352, 132] on input "I agree to the Terms ." at bounding box center [343, 128] width 34 height 34
checkbox input "true"
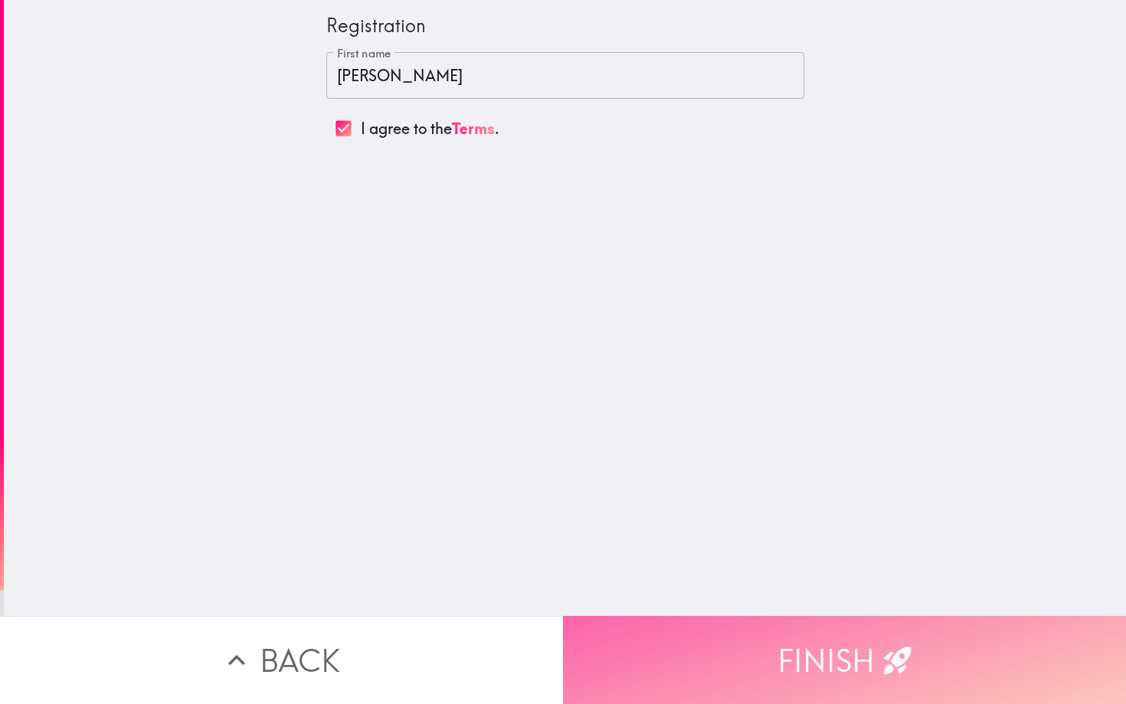
click at [884, 654] on icon "button" at bounding box center [898, 661] width 34 height 34
